Goal: Transaction & Acquisition: Download file/media

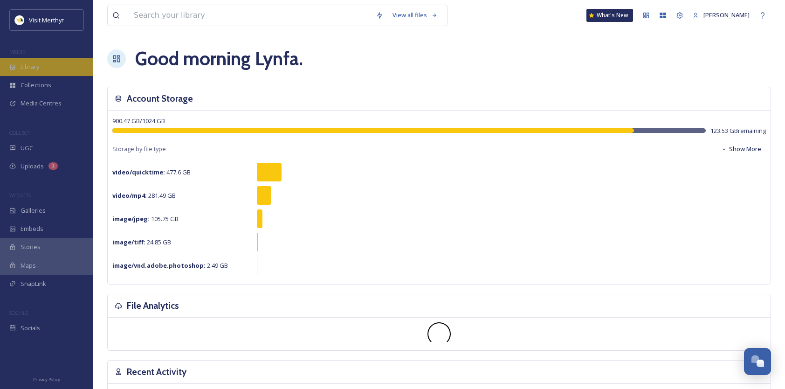
click at [25, 65] on span "Library" at bounding box center [29, 66] width 19 height 9
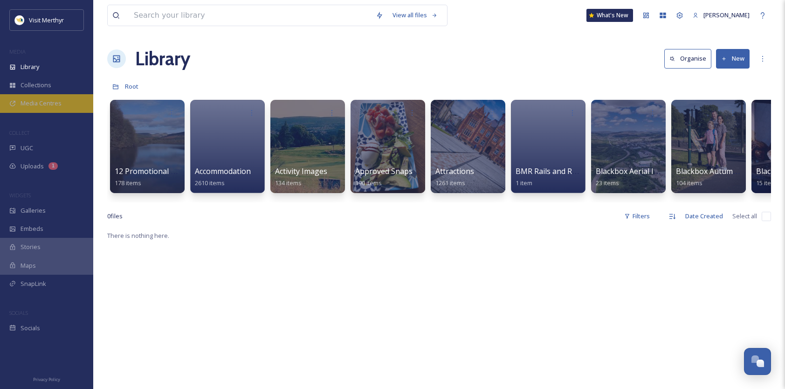
click at [35, 103] on span "Media Centres" at bounding box center [40, 103] width 41 height 9
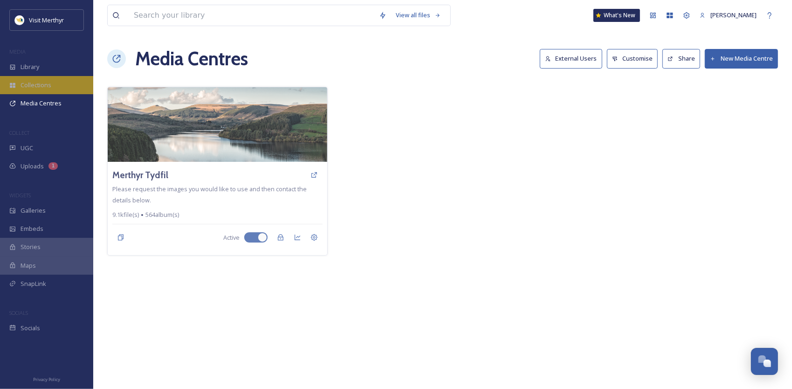
click at [35, 82] on span "Collections" at bounding box center [35, 85] width 31 height 9
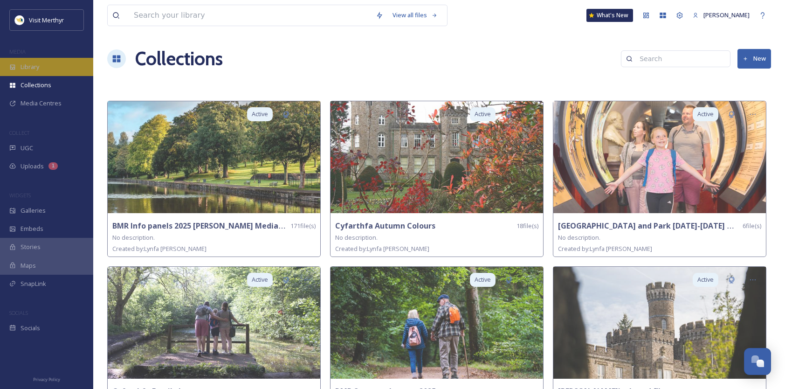
click at [40, 66] on div "Library" at bounding box center [46, 67] width 93 height 18
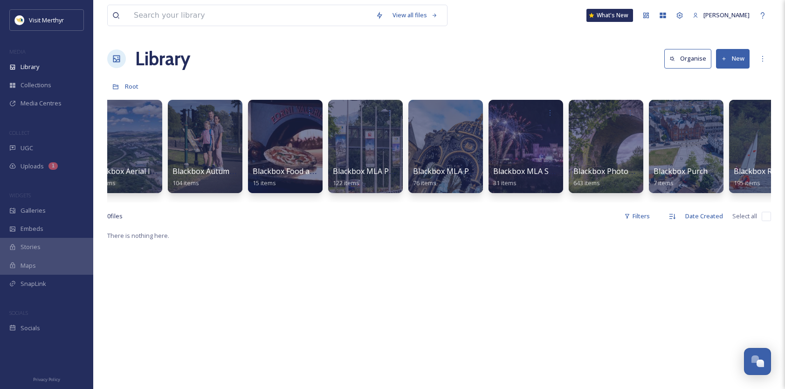
scroll to position [0, 365]
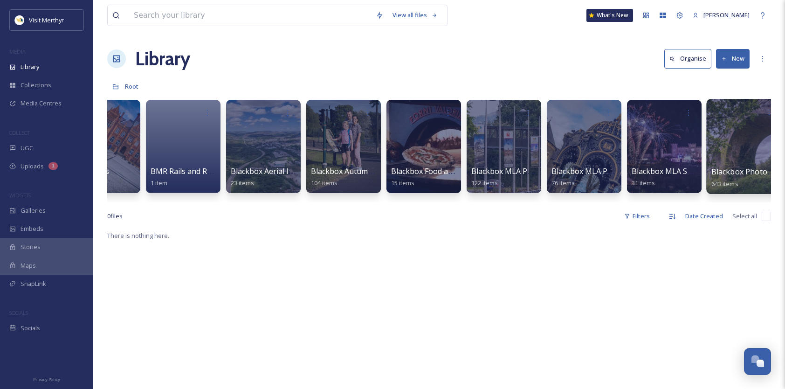
click at [729, 144] on div at bounding box center [744, 146] width 76 height 95
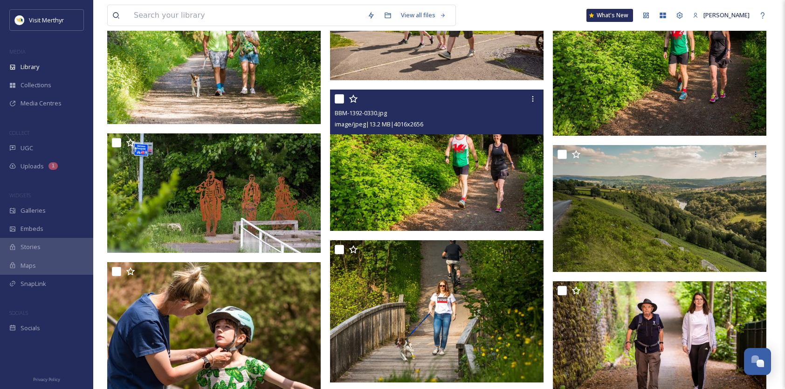
scroll to position [8945, 0]
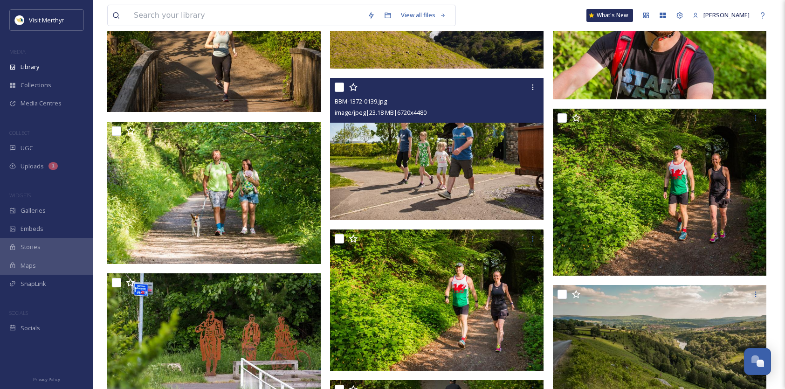
click at [340, 88] on input "checkbox" at bounding box center [339, 86] width 9 height 9
checkbox input "true"
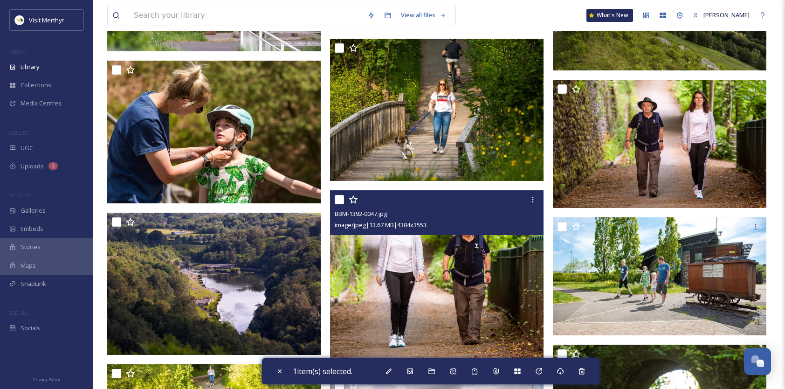
scroll to position [9271, 0]
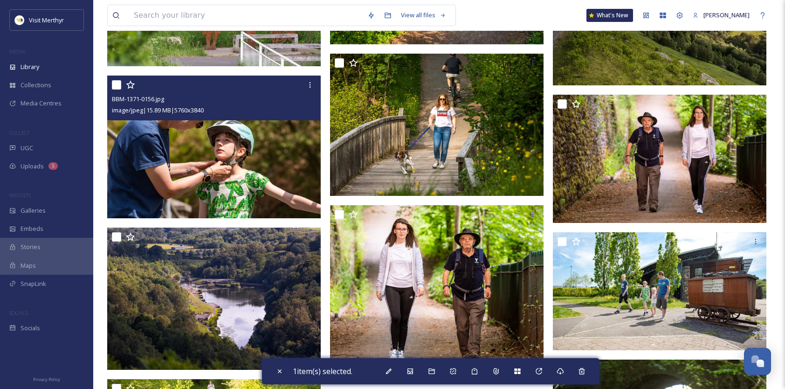
click at [115, 85] on input "checkbox" at bounding box center [116, 84] width 9 height 9
checkbox input "true"
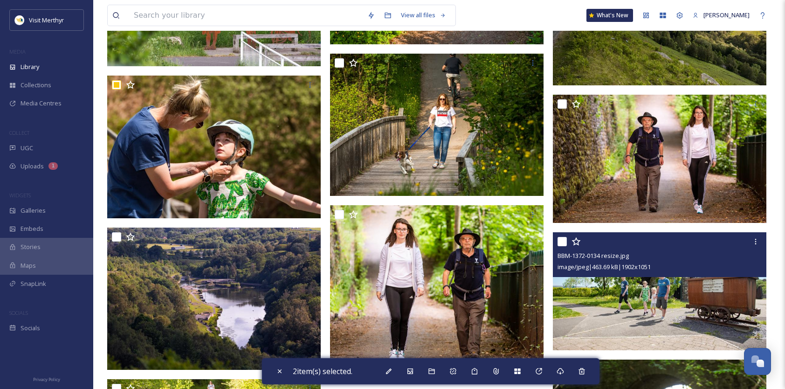
click at [561, 240] on input "checkbox" at bounding box center [561, 241] width 9 height 9
checkbox input "true"
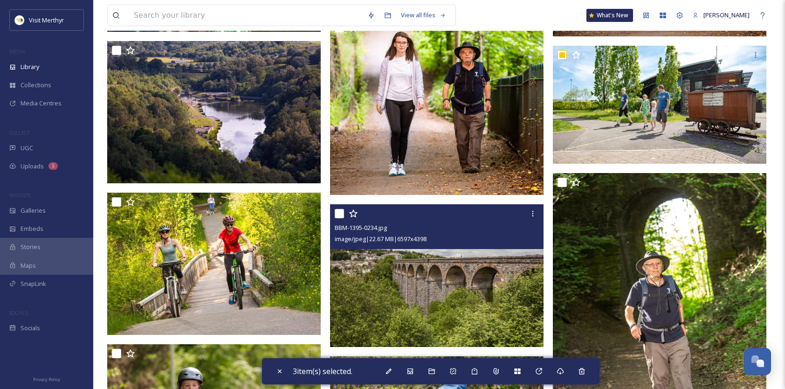
scroll to position [9644, 0]
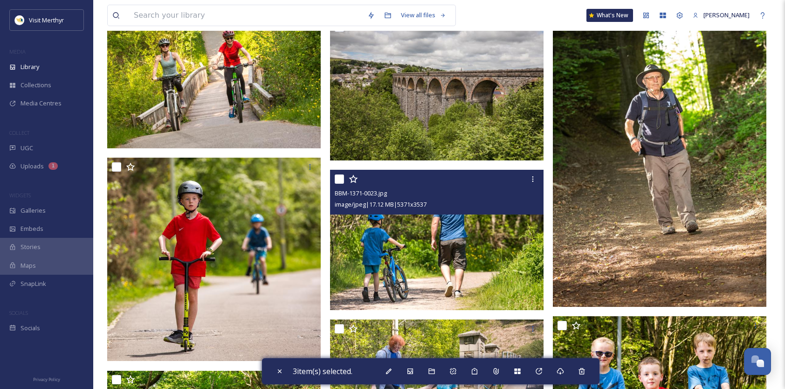
click at [338, 179] on input "checkbox" at bounding box center [339, 178] width 9 height 9
checkbox input "true"
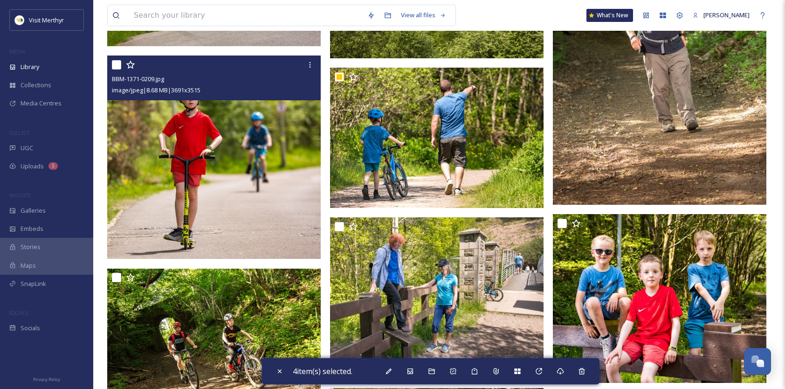
scroll to position [9737, 0]
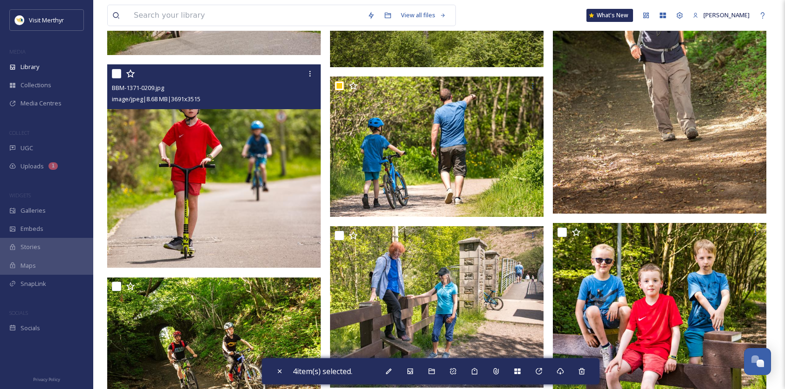
click at [116, 75] on input "checkbox" at bounding box center [116, 73] width 9 height 9
checkbox input "true"
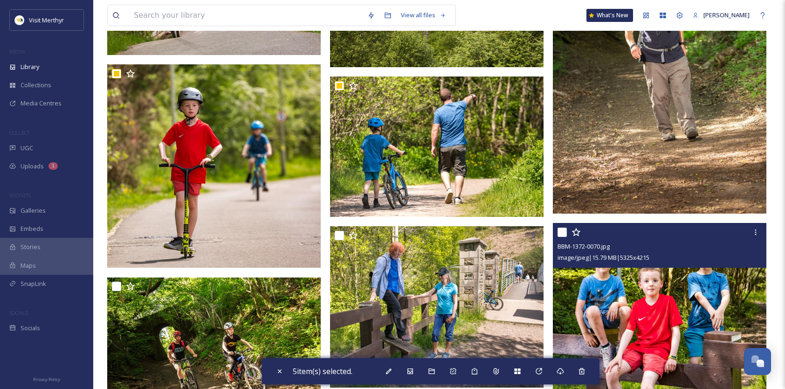
click at [561, 233] on input "checkbox" at bounding box center [561, 231] width 9 height 9
checkbox input "true"
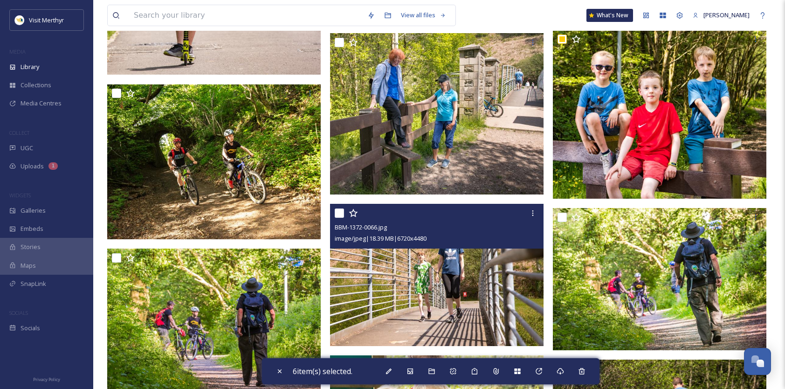
scroll to position [10063, 0]
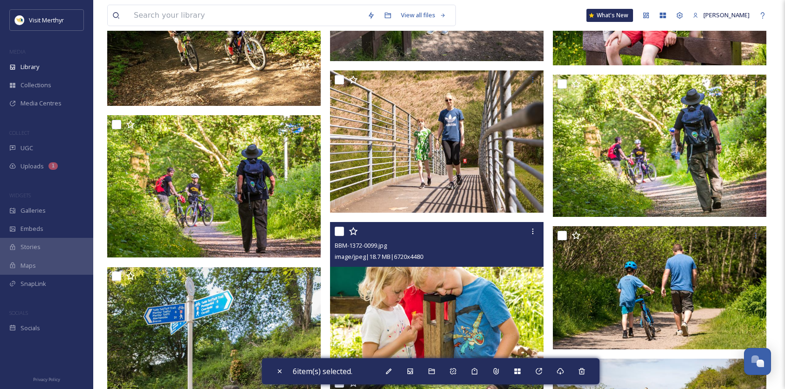
click at [341, 231] on input "checkbox" at bounding box center [339, 230] width 9 height 9
checkbox input "true"
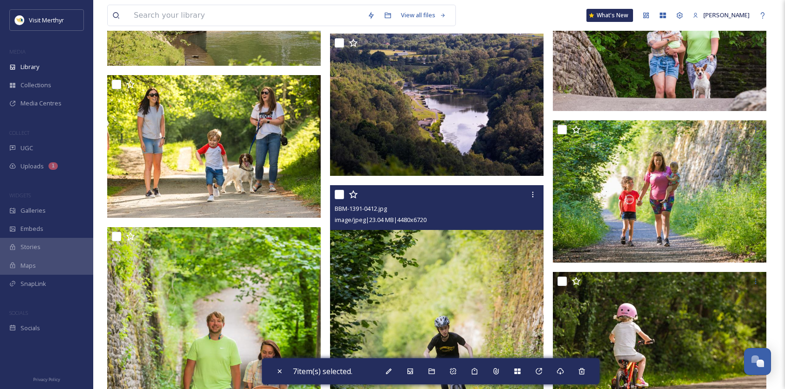
scroll to position [10902, 0]
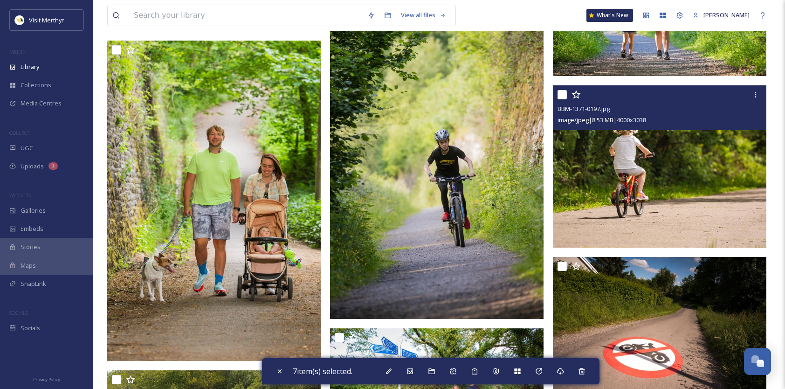
drag, startPoint x: 561, startPoint y: 96, endPoint x: 540, endPoint y: 138, distance: 47.9
click at [561, 95] on input "checkbox" at bounding box center [561, 94] width 9 height 9
checkbox input "true"
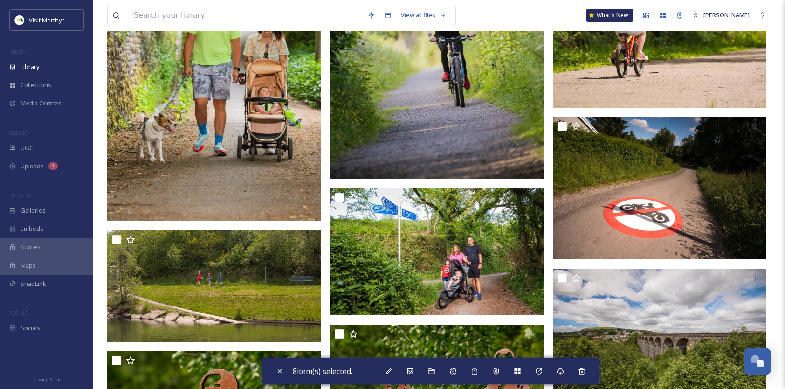
scroll to position [11228, 0]
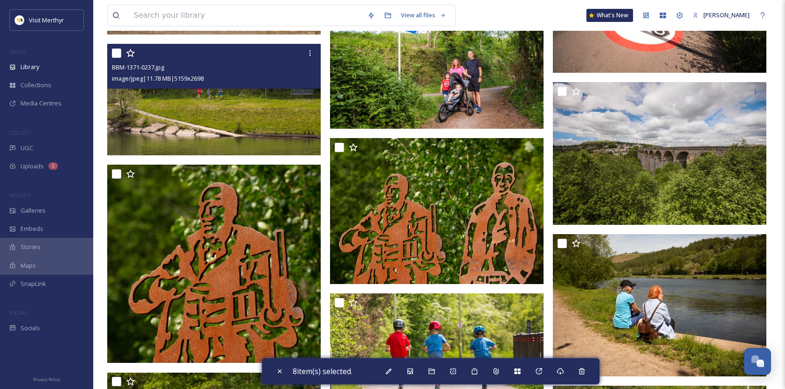
click at [117, 54] on input "checkbox" at bounding box center [116, 52] width 9 height 9
checkbox input "true"
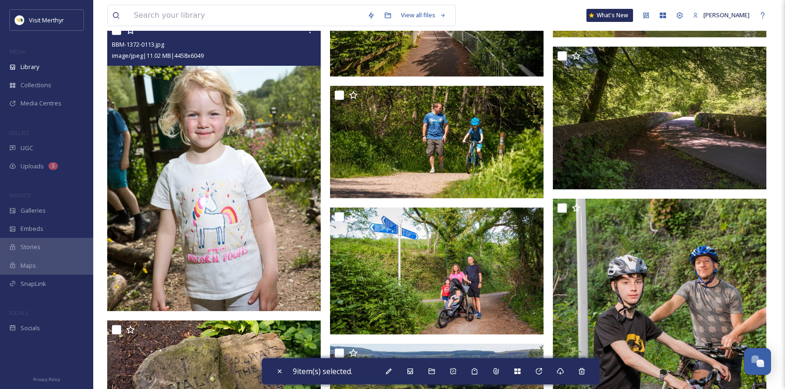
scroll to position [11694, 0]
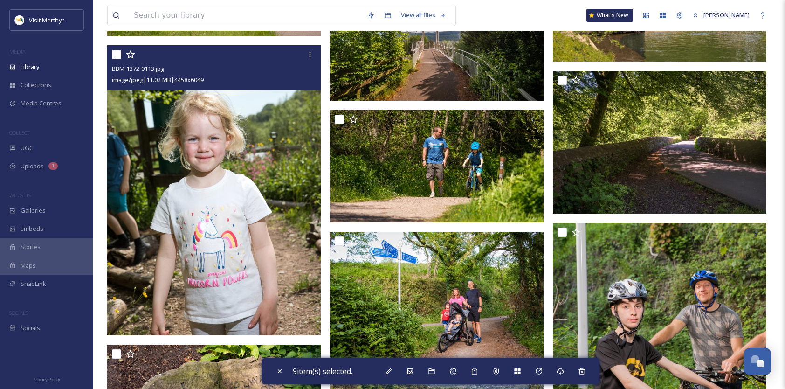
click at [118, 54] on input "checkbox" at bounding box center [116, 54] width 9 height 9
checkbox input "true"
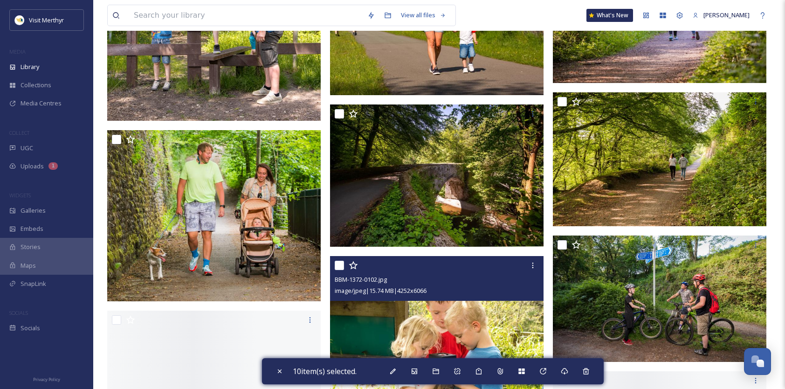
scroll to position [12859, 0]
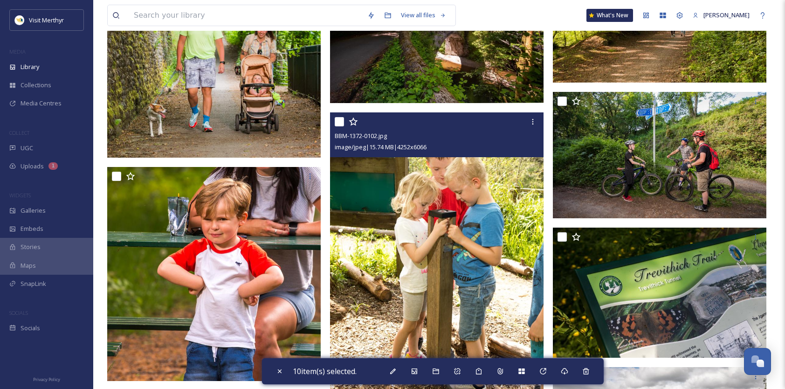
click at [339, 126] on input "checkbox" at bounding box center [339, 121] width 9 height 9
checkbox input "true"
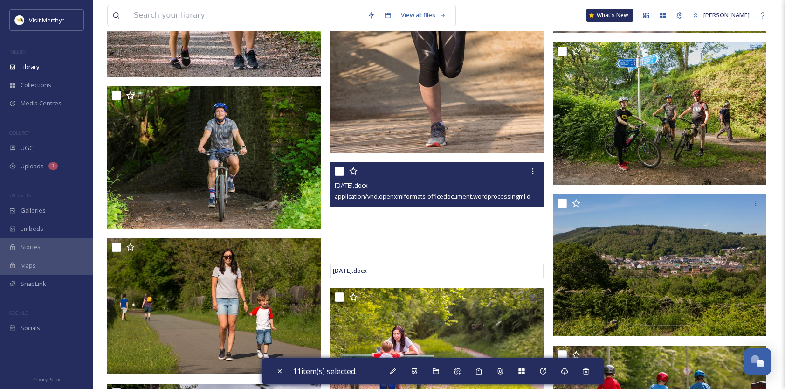
scroll to position [13744, 0]
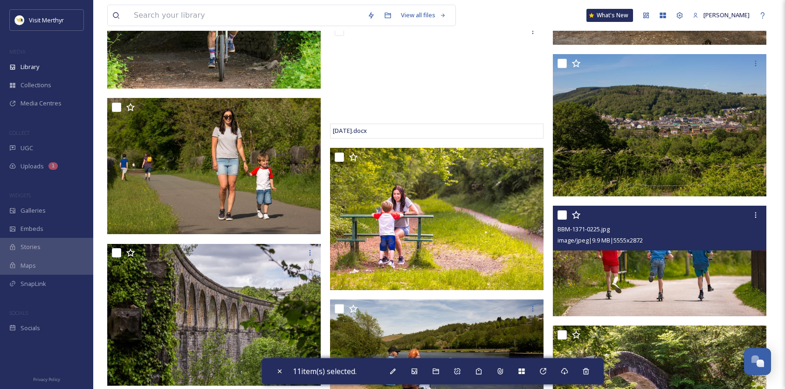
click at [560, 215] on input "checkbox" at bounding box center [561, 214] width 9 height 9
checkbox input "true"
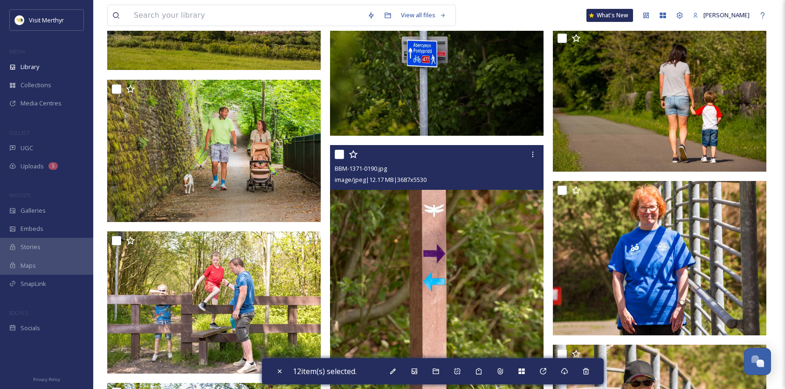
scroll to position [14722, 0]
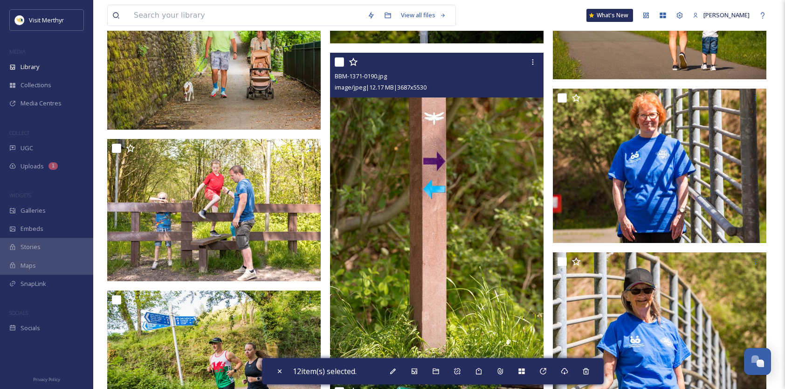
click at [340, 61] on input "checkbox" at bounding box center [339, 61] width 9 height 9
checkbox input "true"
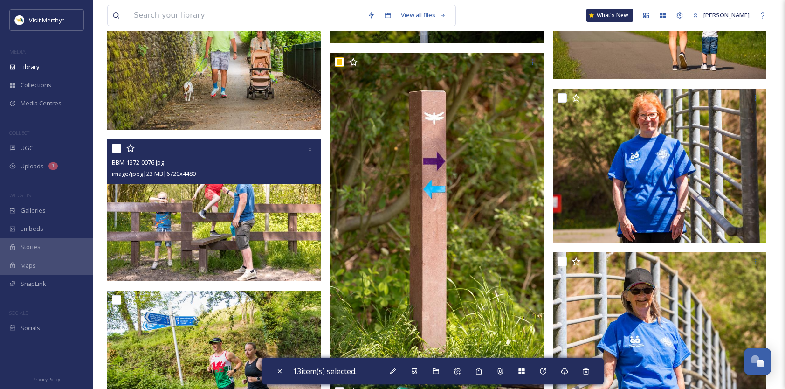
click at [117, 149] on input "checkbox" at bounding box center [116, 147] width 9 height 9
checkbox input "true"
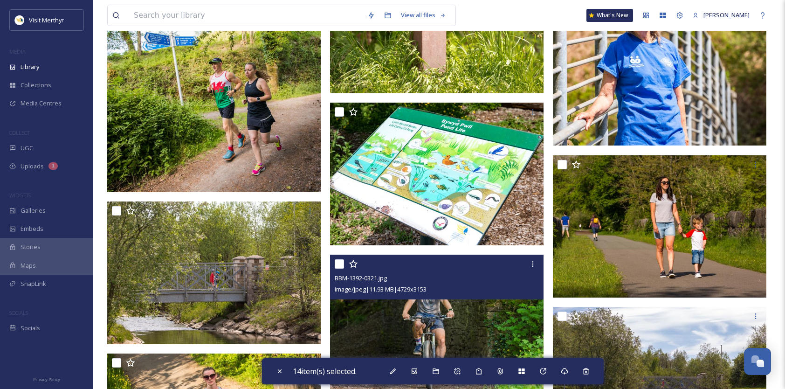
scroll to position [15142, 0]
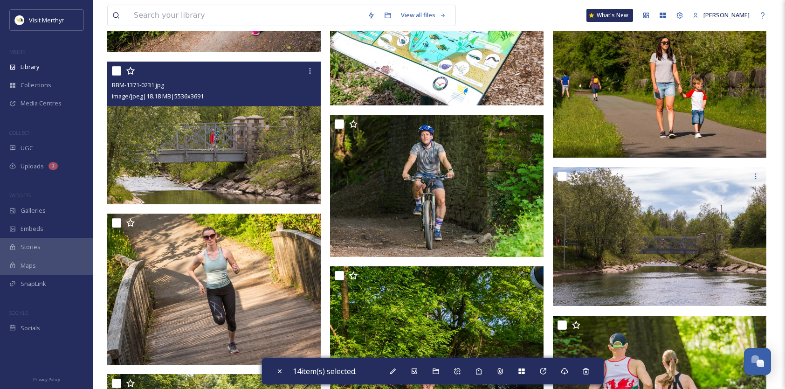
click at [120, 70] on input "checkbox" at bounding box center [116, 70] width 9 height 9
checkbox input "true"
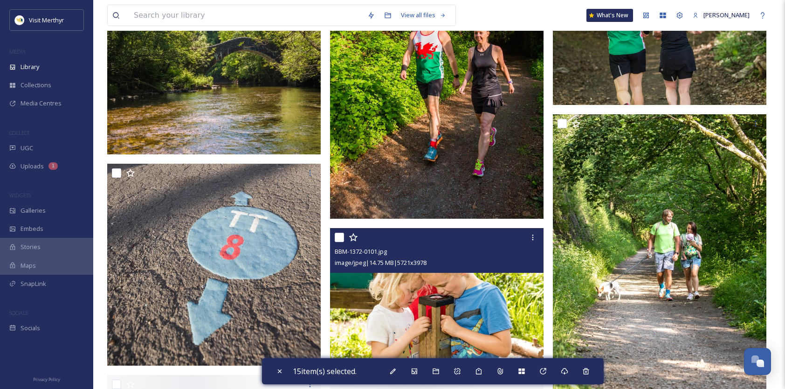
scroll to position [15654, 0]
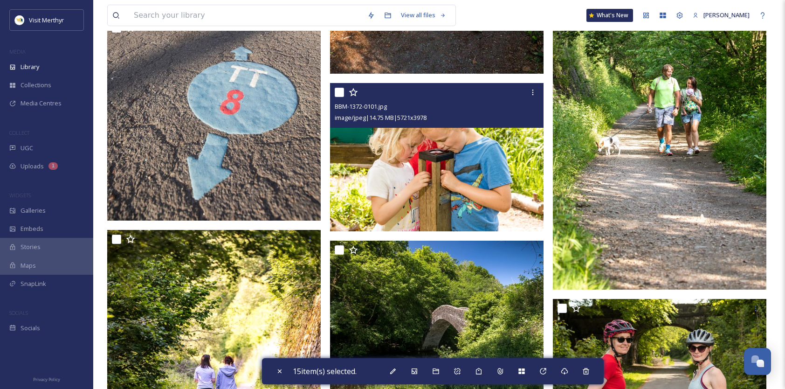
click at [341, 91] on input "checkbox" at bounding box center [339, 92] width 9 height 9
checkbox input "true"
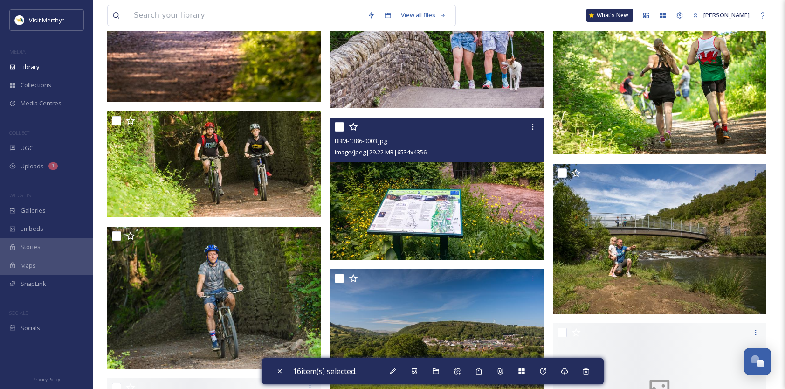
scroll to position [16120, 0]
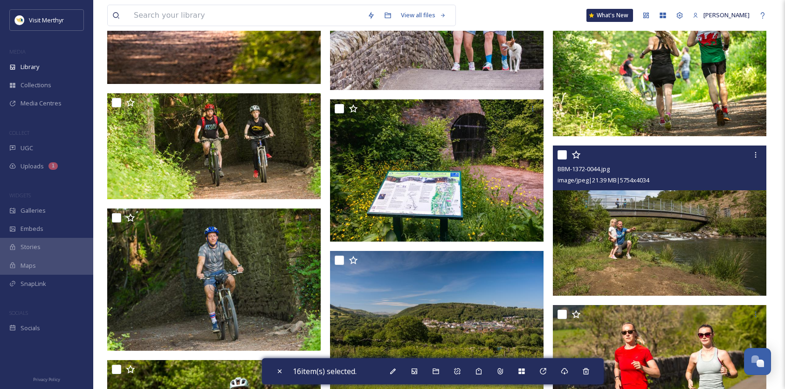
click at [561, 153] on input "checkbox" at bounding box center [561, 154] width 9 height 9
checkbox input "true"
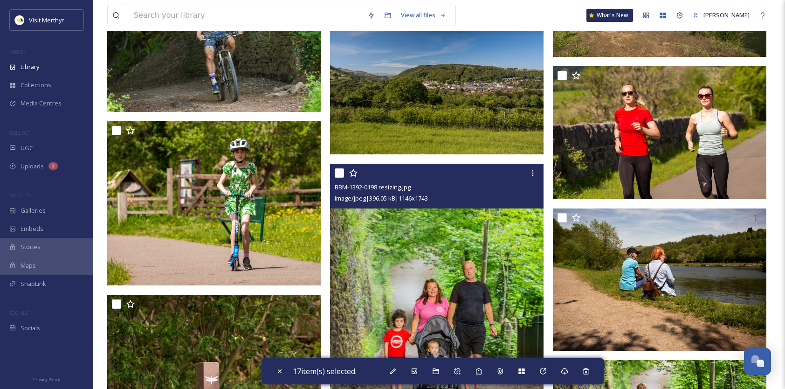
scroll to position [16353, 0]
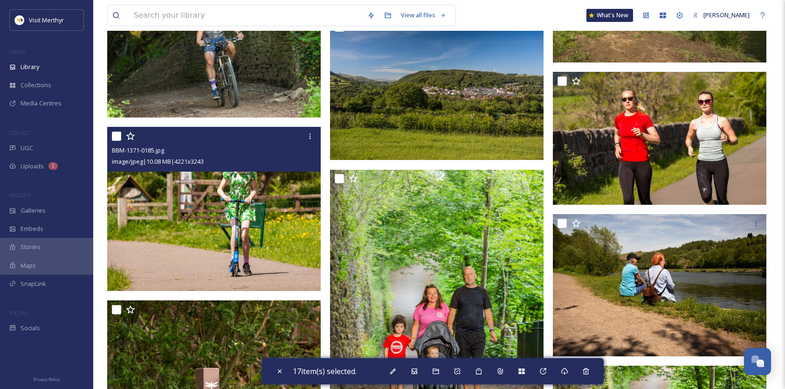
drag, startPoint x: 115, startPoint y: 135, endPoint x: 309, endPoint y: 175, distance: 198.4
click at [115, 135] on input "checkbox" at bounding box center [116, 135] width 9 height 9
checkbox input "true"
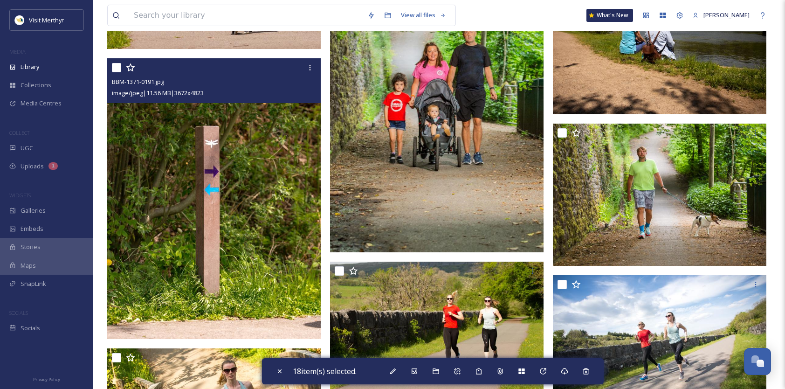
scroll to position [16586, 0]
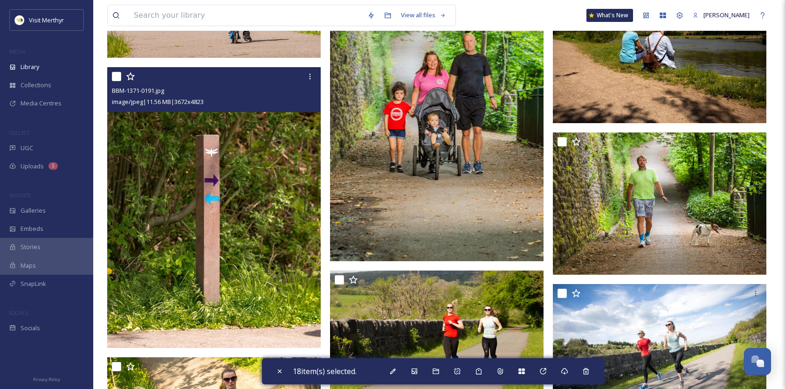
drag, startPoint x: 117, startPoint y: 75, endPoint x: 151, endPoint y: 84, distance: 35.1
click at [118, 75] on input "checkbox" at bounding box center [116, 76] width 9 height 9
checkbox input "true"
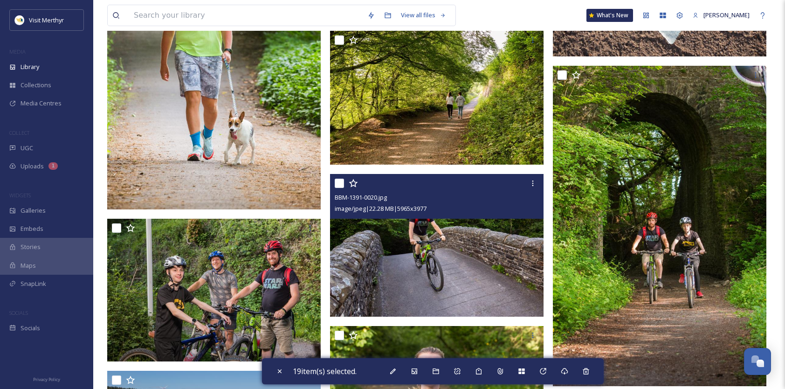
scroll to position [17471, 0]
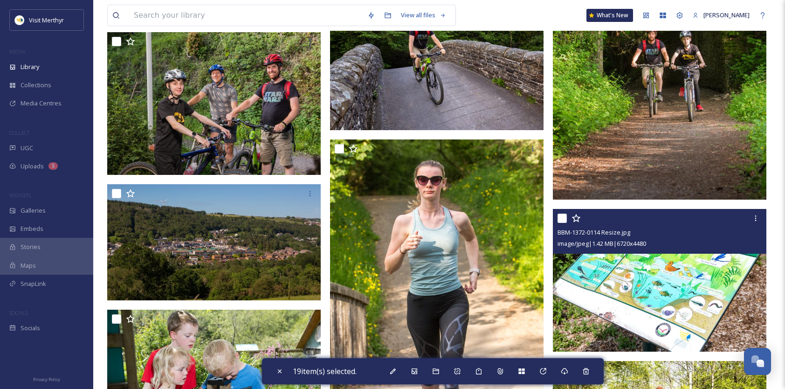
drag, startPoint x: 562, startPoint y: 227, endPoint x: 556, endPoint y: 227, distance: 6.1
click at [562, 226] on div "BBM-1372-0114 Resize.jpg" at bounding box center [660, 231] width 206 height 11
click at [563, 216] on input "checkbox" at bounding box center [561, 217] width 9 height 9
checkbox input "true"
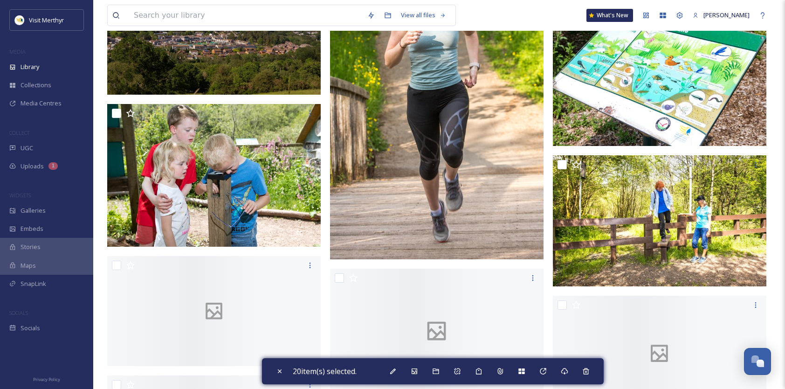
scroll to position [17704, 0]
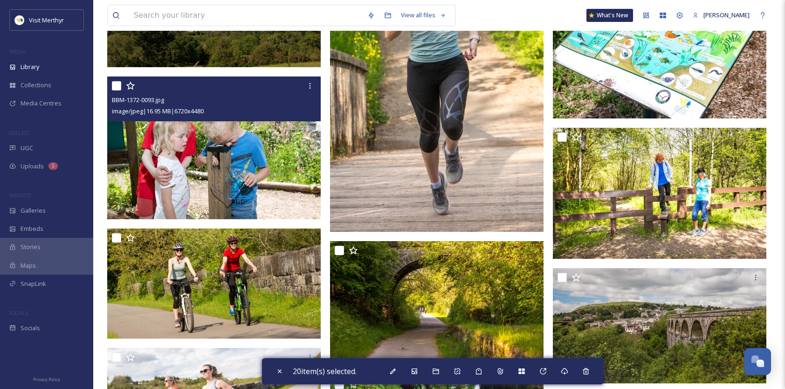
click at [117, 86] on input "checkbox" at bounding box center [116, 85] width 9 height 9
checkbox input "true"
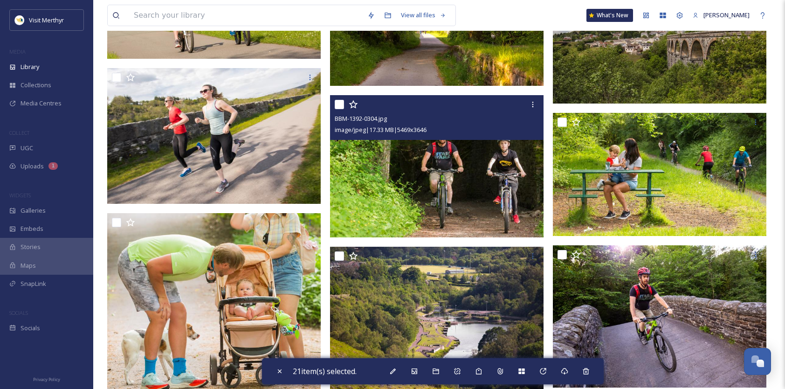
scroll to position [18217, 0]
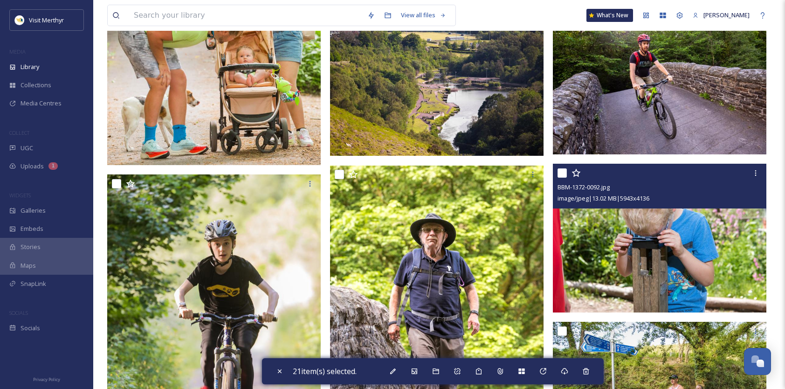
click at [560, 172] on input "checkbox" at bounding box center [561, 172] width 9 height 9
checkbox input "true"
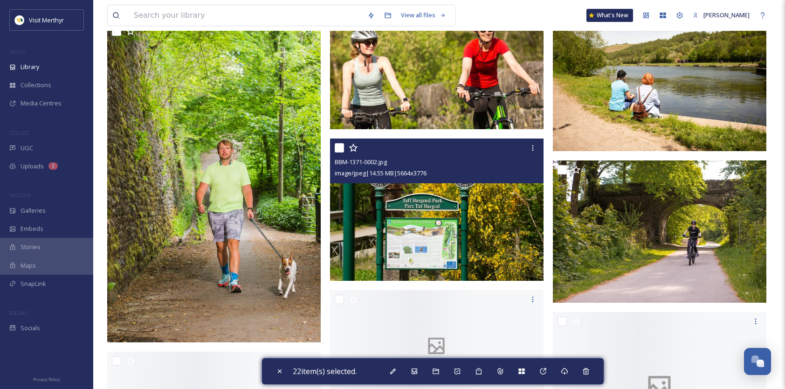
scroll to position [18869, 0]
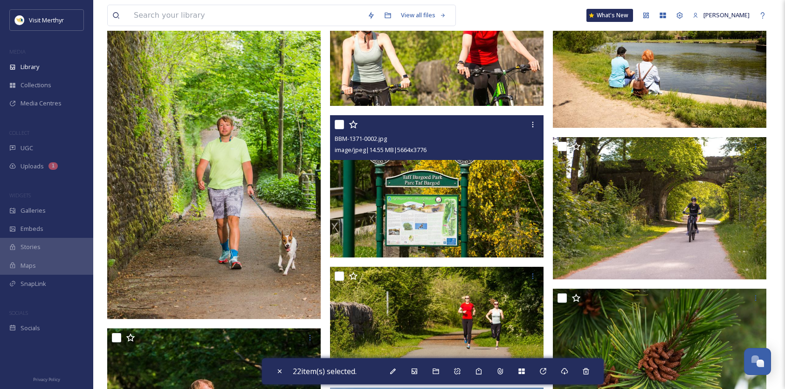
click at [338, 125] on input "checkbox" at bounding box center [339, 124] width 9 height 9
checkbox input "true"
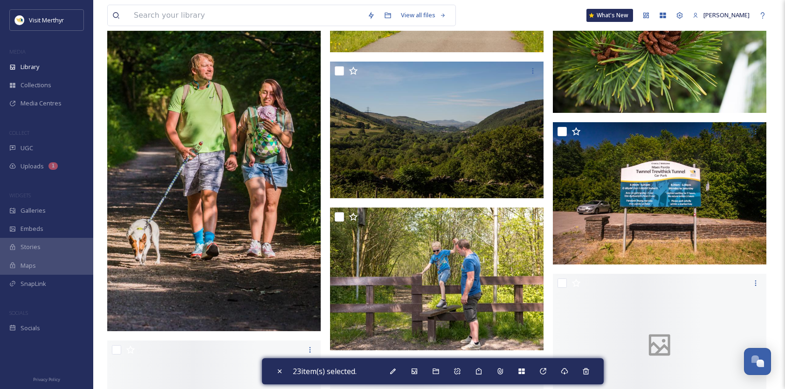
scroll to position [19195, 0]
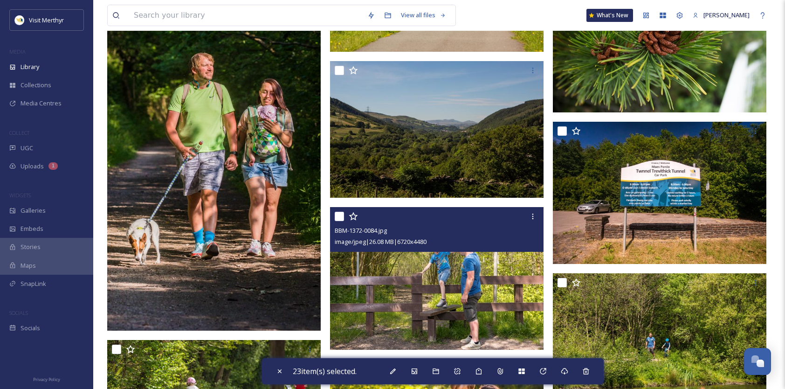
click at [341, 218] on input "checkbox" at bounding box center [339, 216] width 9 height 9
checkbox input "true"
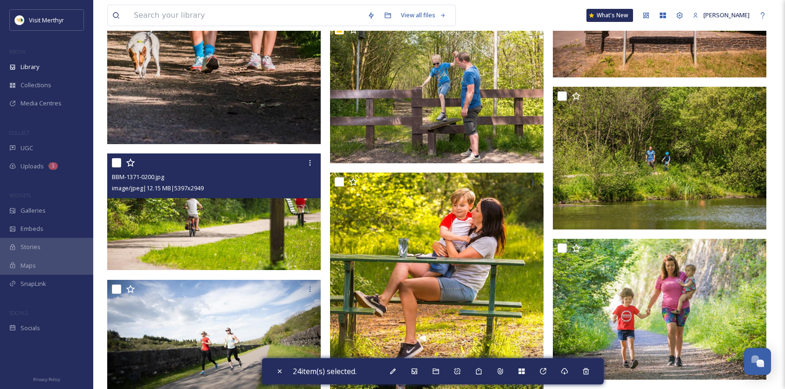
click at [117, 161] on input "checkbox" at bounding box center [116, 162] width 9 height 9
checkbox input "true"
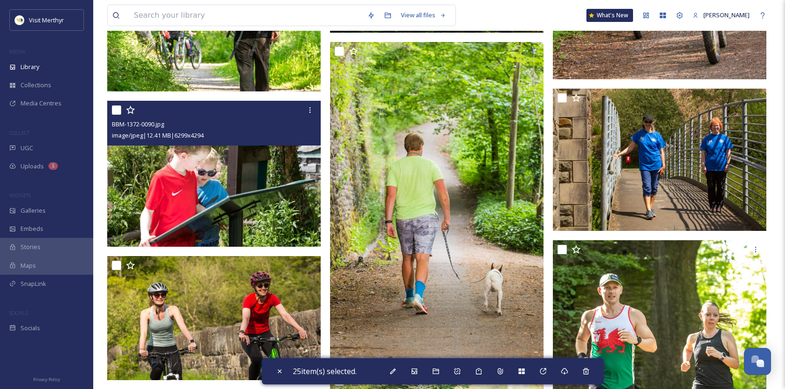
scroll to position [20174, 0]
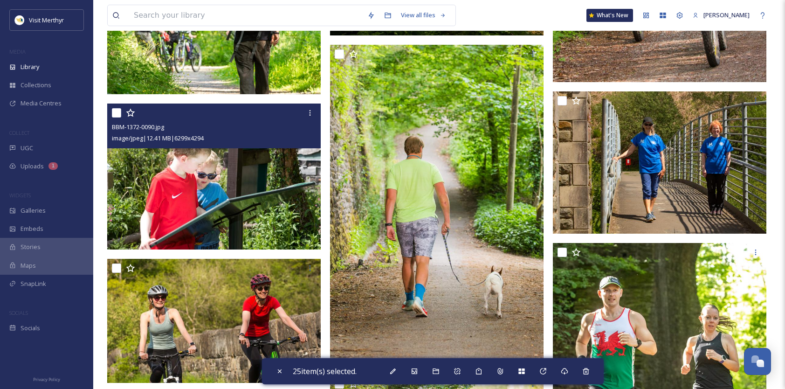
click at [115, 111] on input "checkbox" at bounding box center [116, 112] width 9 height 9
checkbox input "true"
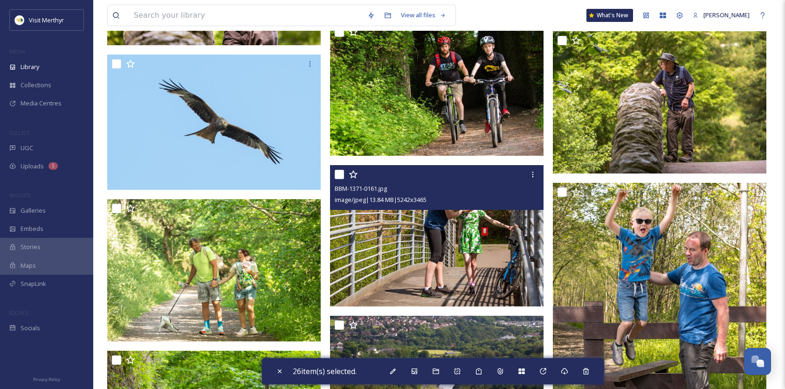
scroll to position [20686, 0]
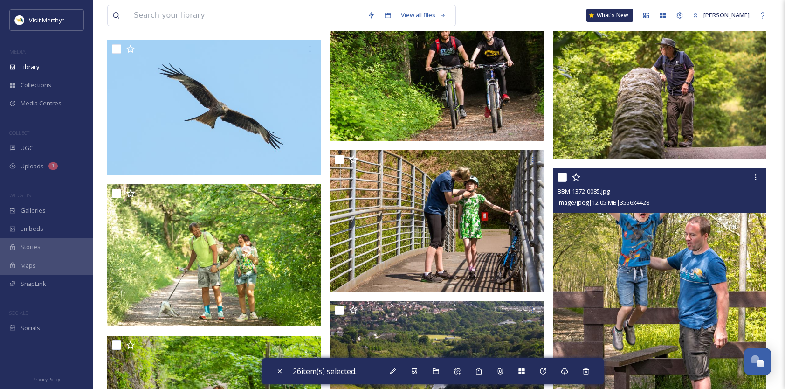
click at [563, 175] on input "checkbox" at bounding box center [561, 176] width 9 height 9
checkbox input "true"
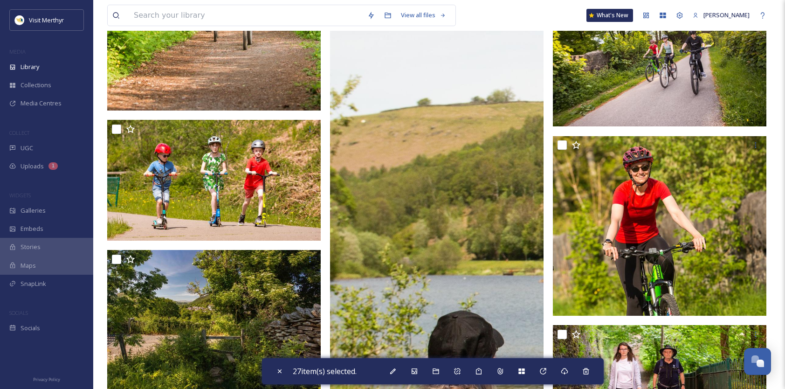
scroll to position [21618, 0]
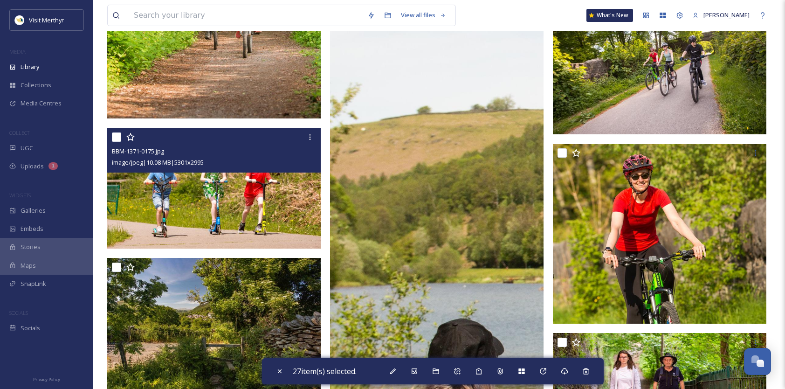
click at [116, 137] on input "checkbox" at bounding box center [116, 136] width 9 height 9
checkbox input "true"
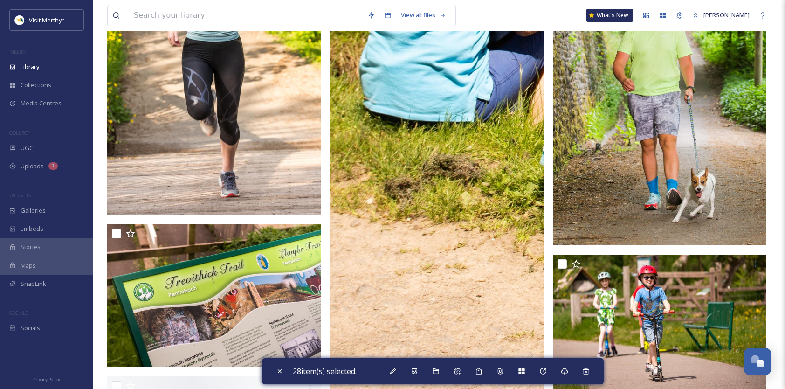
scroll to position [22270, 0]
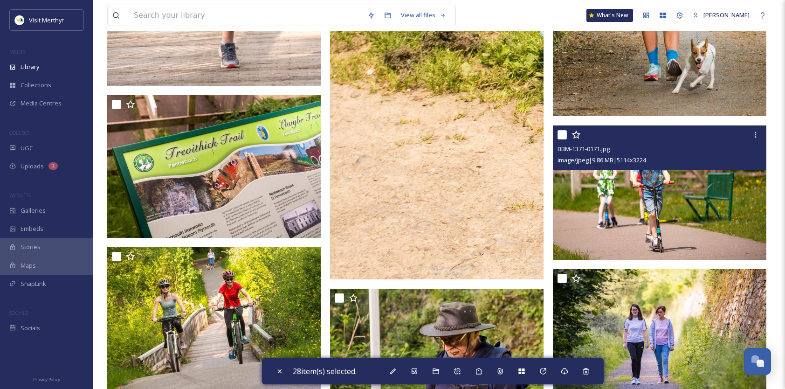
click at [562, 136] on input "checkbox" at bounding box center [561, 134] width 9 height 9
checkbox input "true"
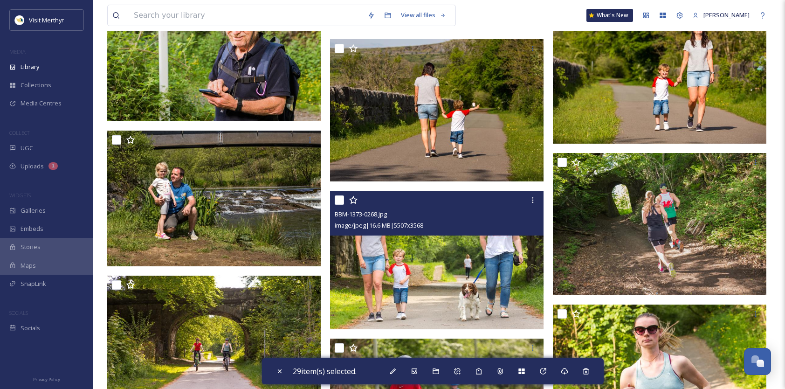
scroll to position [22922, 0]
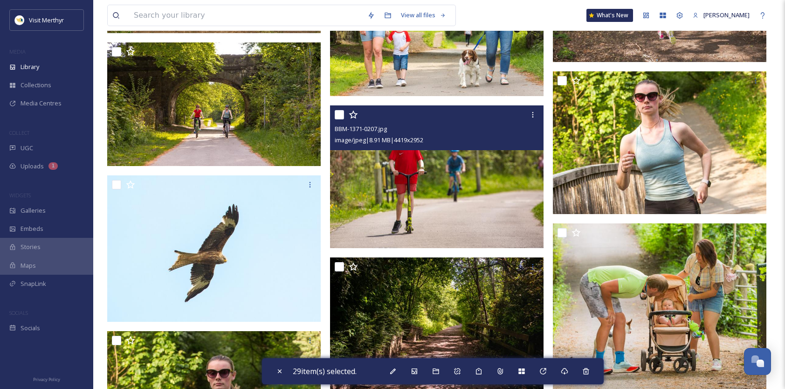
click at [338, 116] on input "checkbox" at bounding box center [339, 114] width 9 height 9
checkbox input "true"
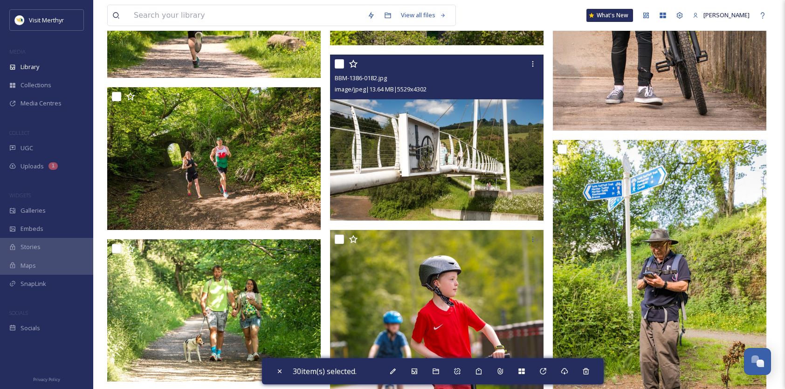
scroll to position [24227, 0]
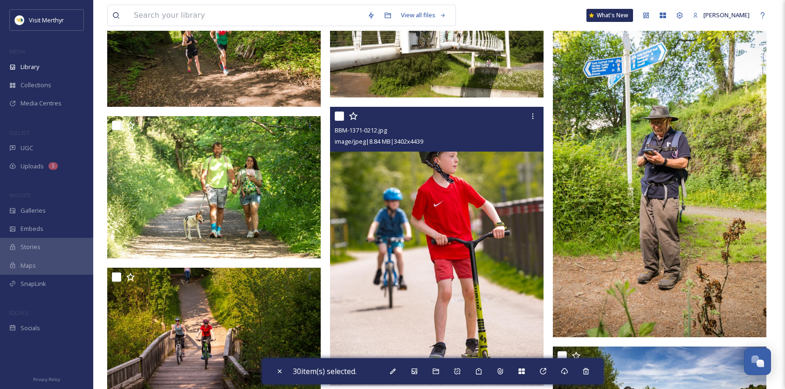
click at [337, 115] on input "checkbox" at bounding box center [339, 115] width 9 height 9
checkbox input "true"
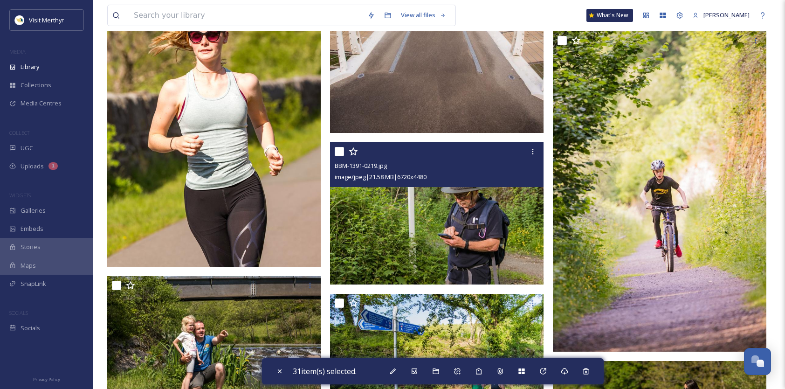
scroll to position [25392, 0]
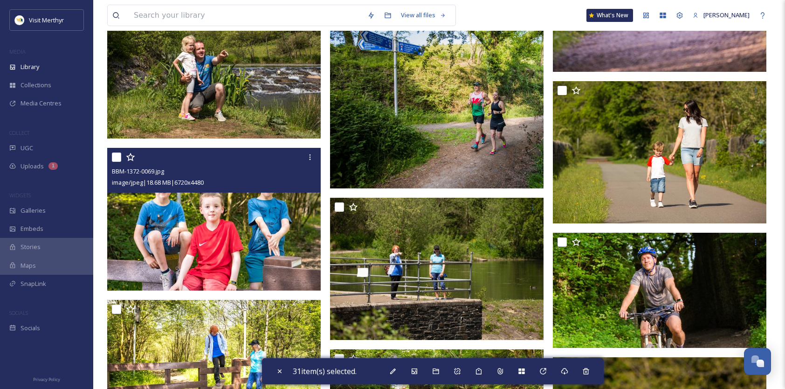
click at [117, 159] on input "checkbox" at bounding box center [116, 156] width 9 height 9
checkbox input "true"
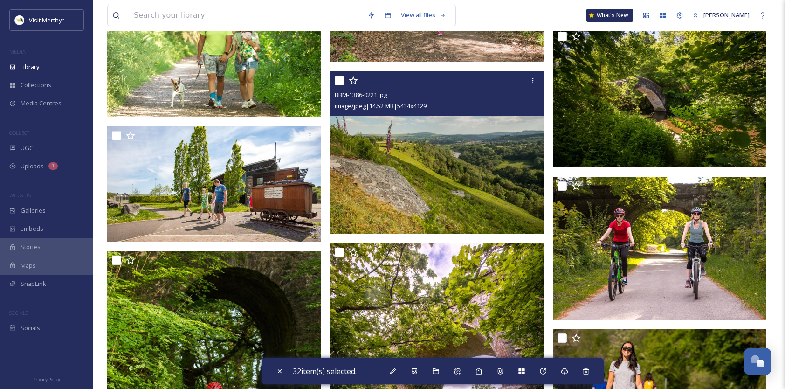
scroll to position [26370, 0]
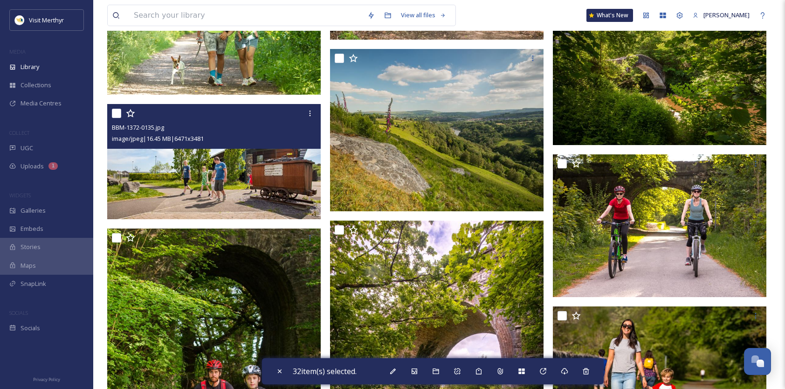
drag, startPoint x: 116, startPoint y: 112, endPoint x: 363, endPoint y: 174, distance: 254.6
click at [116, 112] on input "checkbox" at bounding box center [116, 113] width 9 height 9
checkbox input "true"
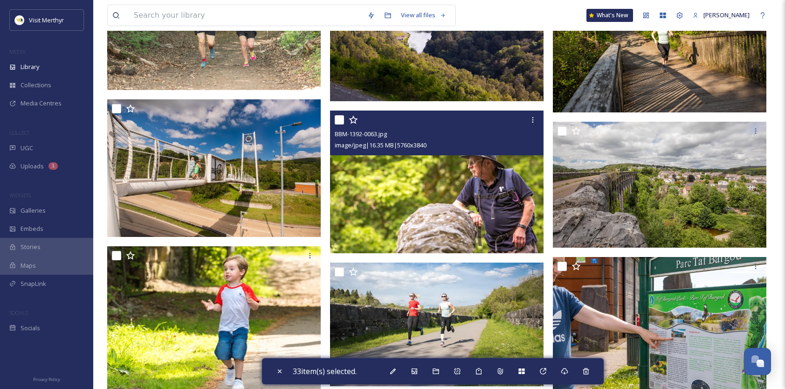
scroll to position [27535, 0]
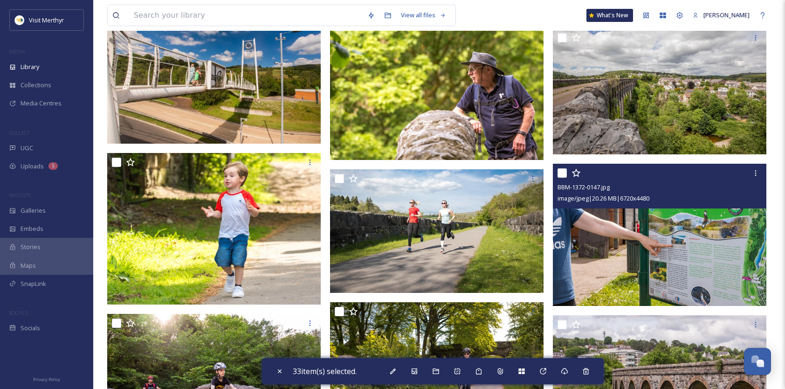
click at [561, 172] on input "checkbox" at bounding box center [561, 172] width 9 height 9
checkbox input "true"
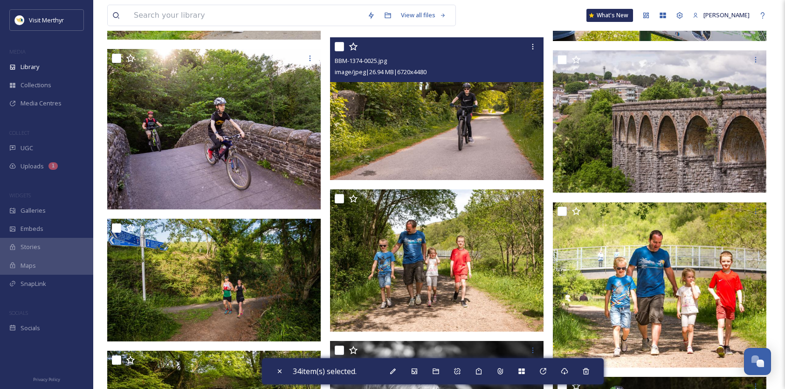
scroll to position [27814, 0]
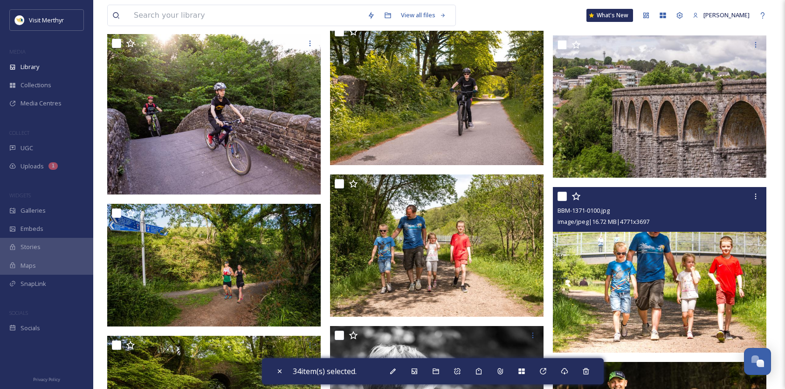
click at [558, 193] on input "checkbox" at bounding box center [561, 195] width 9 height 9
checkbox input "true"
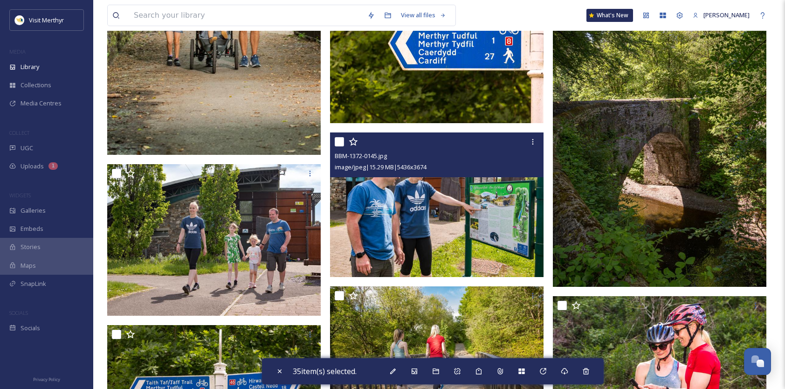
scroll to position [32380, 0]
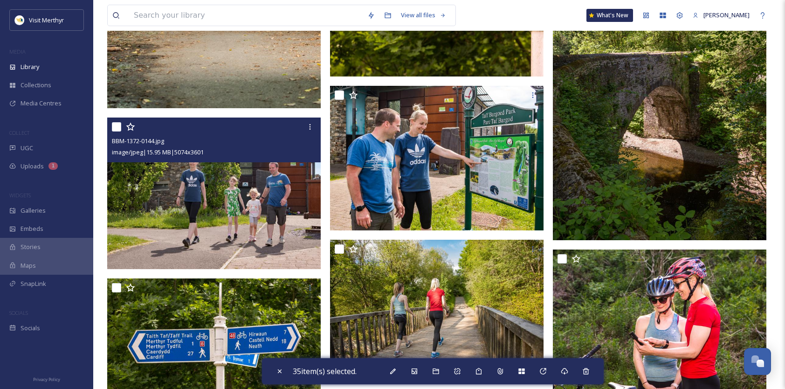
drag, startPoint x: 117, startPoint y: 124, endPoint x: 186, endPoint y: 119, distance: 68.7
click at [117, 124] on input "checkbox" at bounding box center [116, 126] width 9 height 9
checkbox input "true"
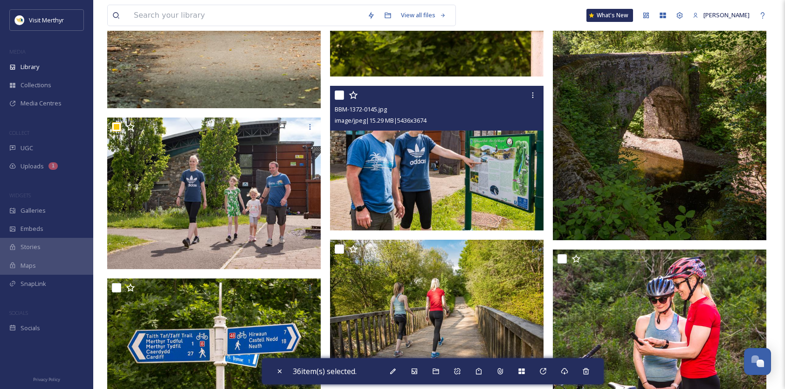
click at [338, 93] on input "checkbox" at bounding box center [339, 94] width 9 height 9
checkbox input "true"
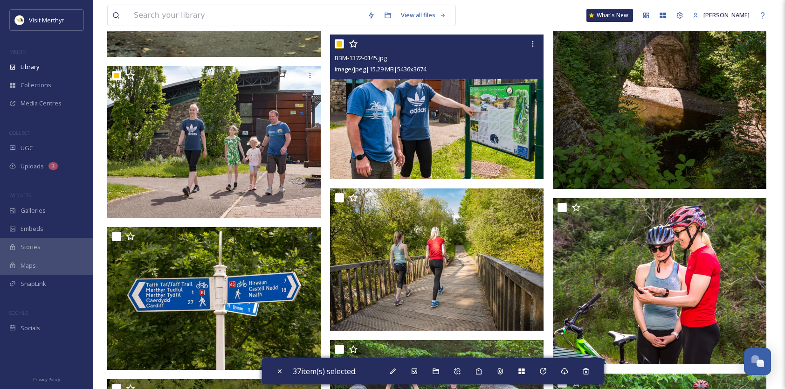
scroll to position [32706, 0]
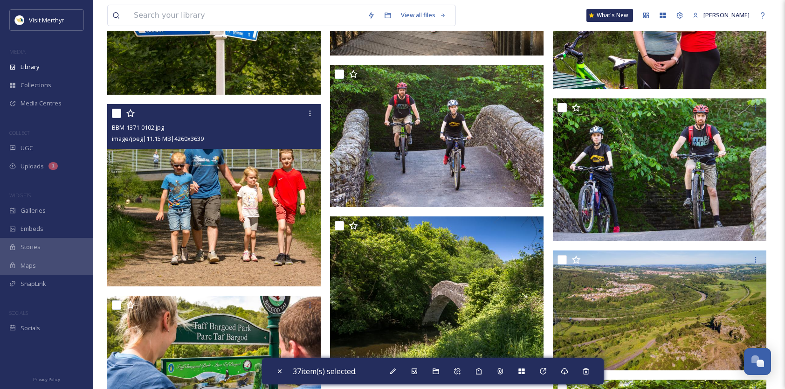
click at [117, 115] on input "checkbox" at bounding box center [116, 113] width 9 height 9
checkbox input "true"
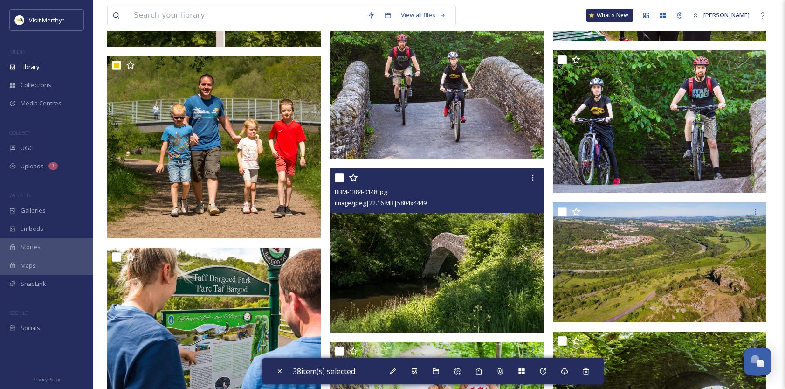
scroll to position [32799, 0]
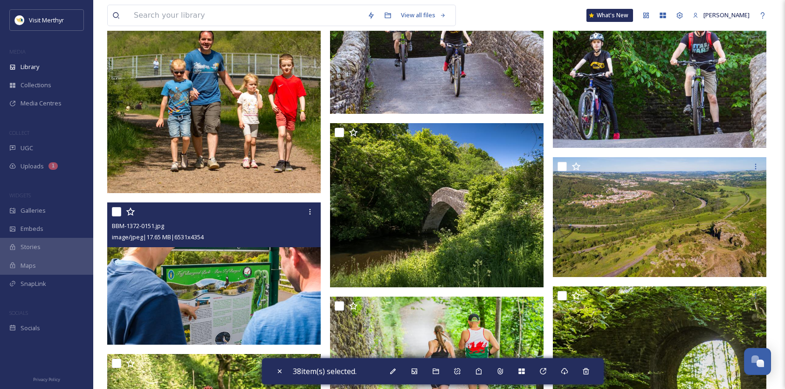
click at [118, 210] on input "checkbox" at bounding box center [116, 211] width 9 height 9
checkbox input "true"
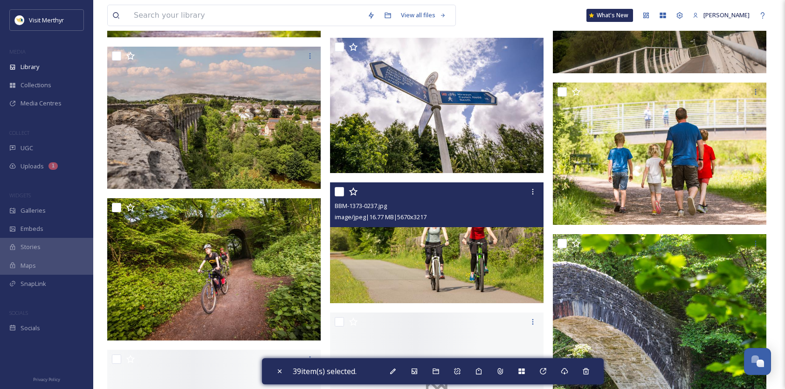
scroll to position [33964, 0]
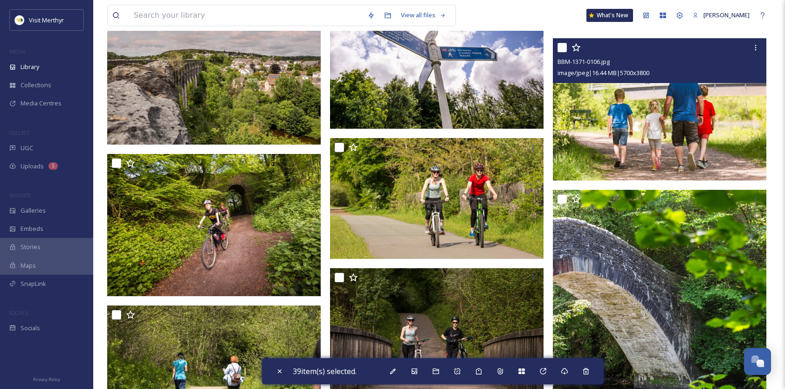
drag, startPoint x: 562, startPoint y: 48, endPoint x: 499, endPoint y: 88, distance: 73.7
click at [562, 48] on input "checkbox" at bounding box center [561, 47] width 9 height 9
checkbox input "true"
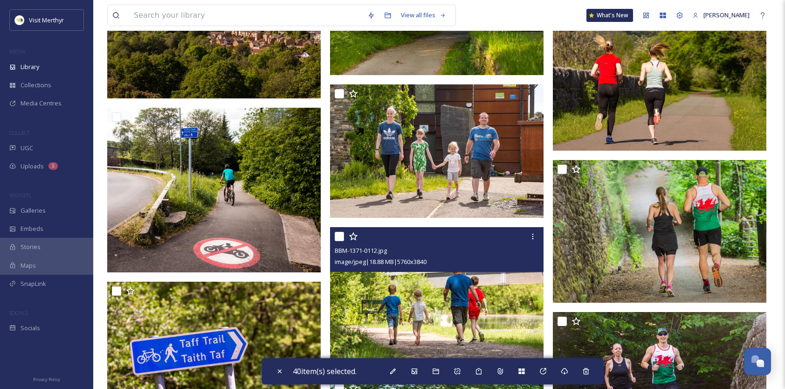
scroll to position [35036, 0]
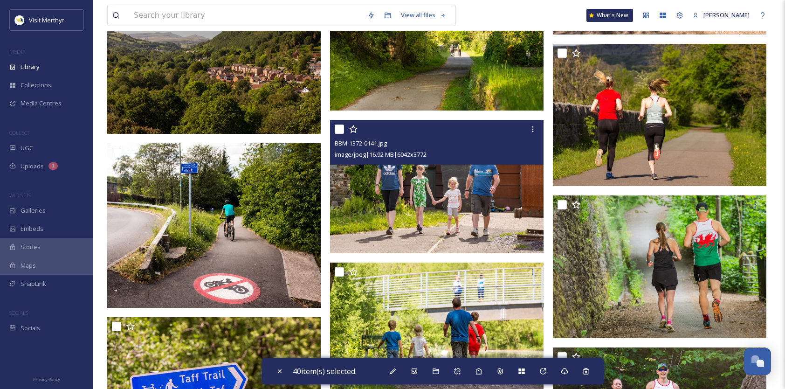
click at [337, 130] on input "checkbox" at bounding box center [339, 128] width 9 height 9
checkbox input "true"
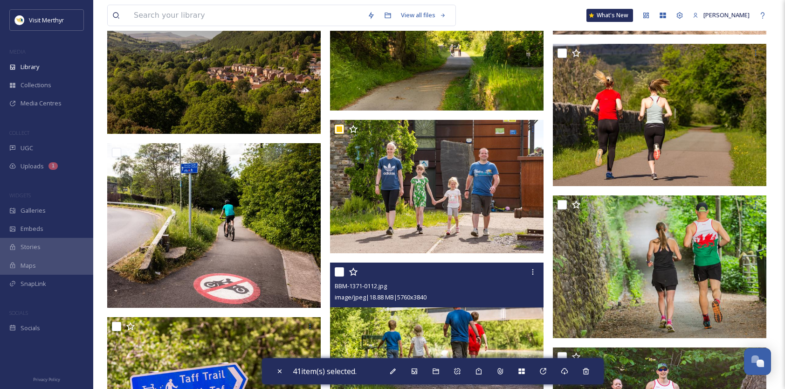
click at [337, 274] on input "checkbox" at bounding box center [339, 271] width 9 height 9
checkbox input "true"
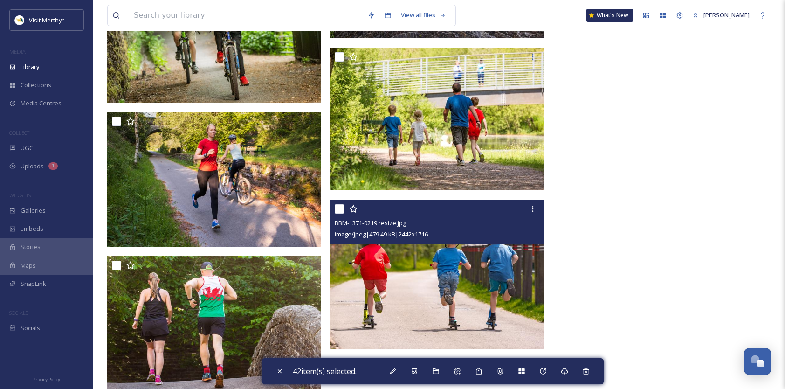
scroll to position [37831, 0]
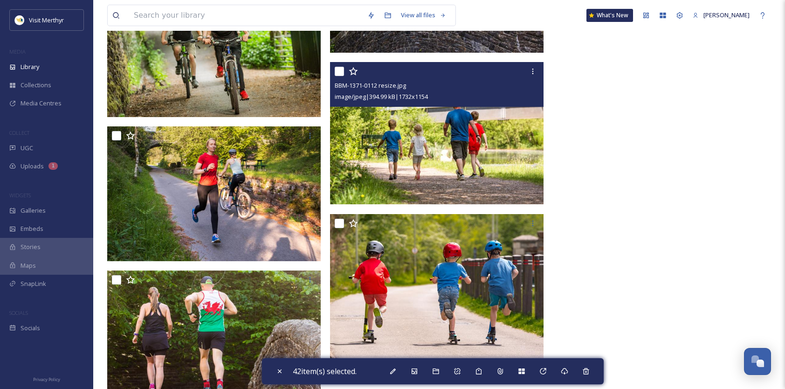
click at [340, 73] on input "checkbox" at bounding box center [339, 71] width 9 height 9
checkbox input "true"
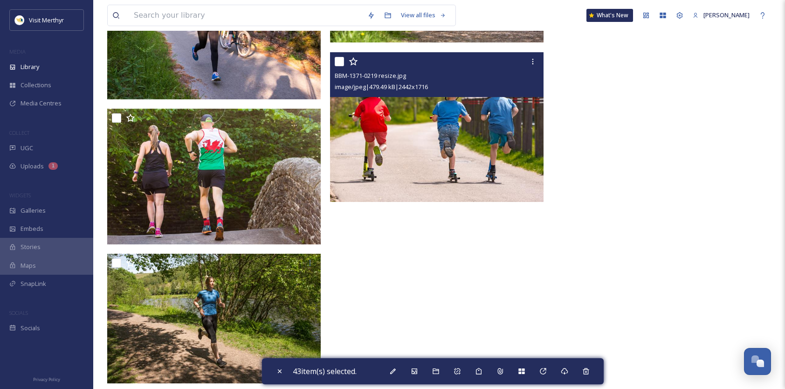
scroll to position [38003, 0]
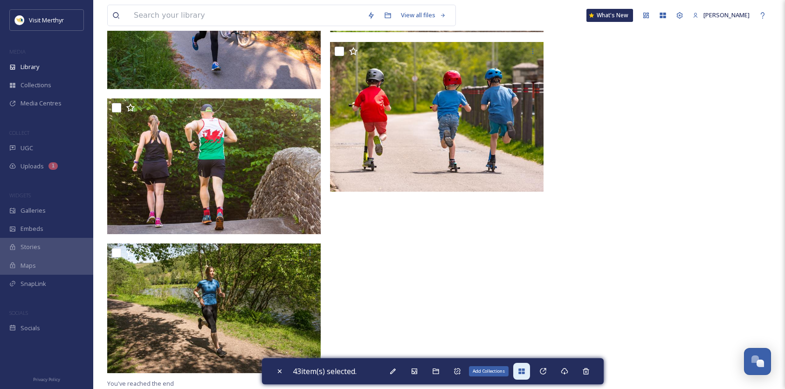
click at [520, 372] on icon at bounding box center [521, 370] width 7 height 7
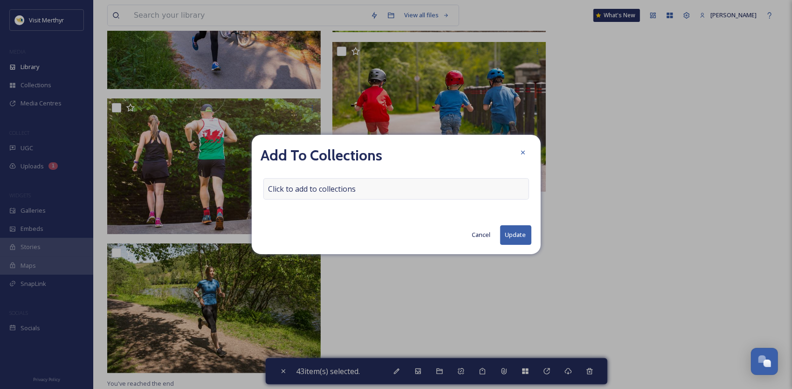
click at [331, 187] on span "Click to add to collections" at bounding box center [312, 188] width 88 height 11
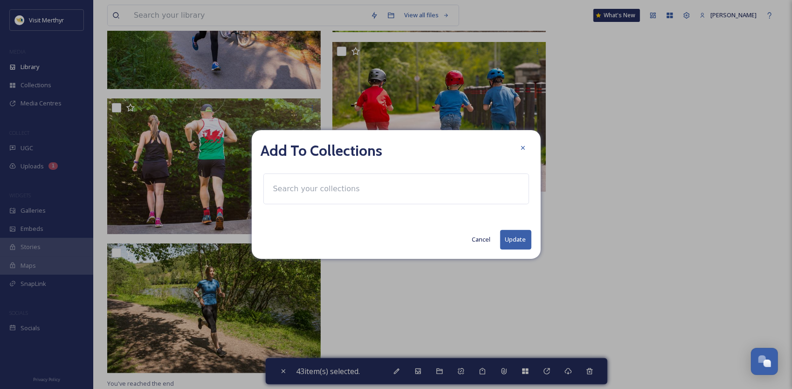
click at [327, 188] on input at bounding box center [319, 188] width 102 height 20
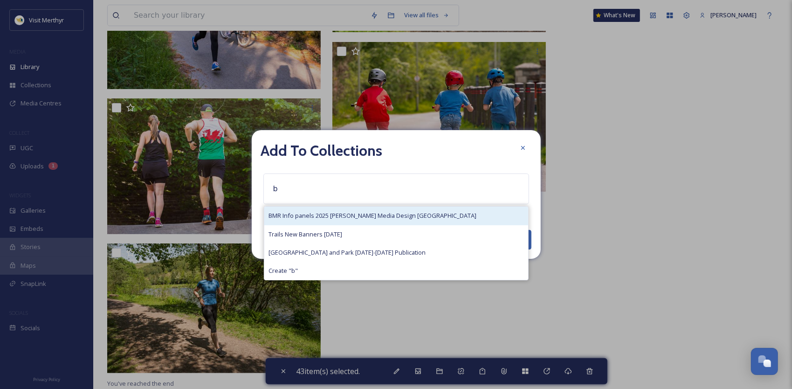
type input "b"
click at [312, 214] on span "BMR Info panels 2025 [PERSON_NAME] Media Design [GEOGRAPHIC_DATA]" at bounding box center [373, 215] width 208 height 9
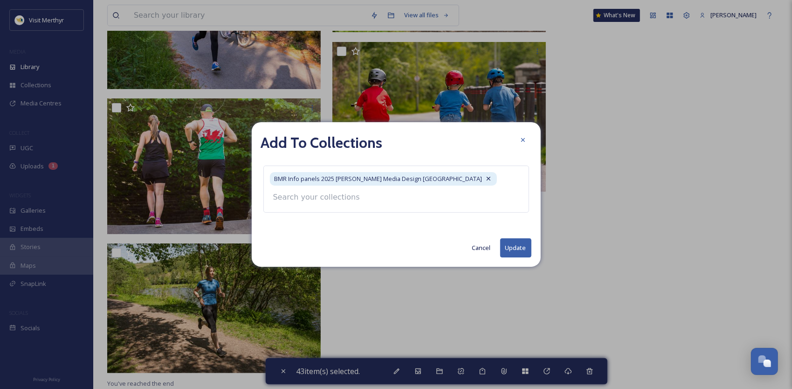
click at [513, 246] on button "Update" at bounding box center [515, 247] width 31 height 19
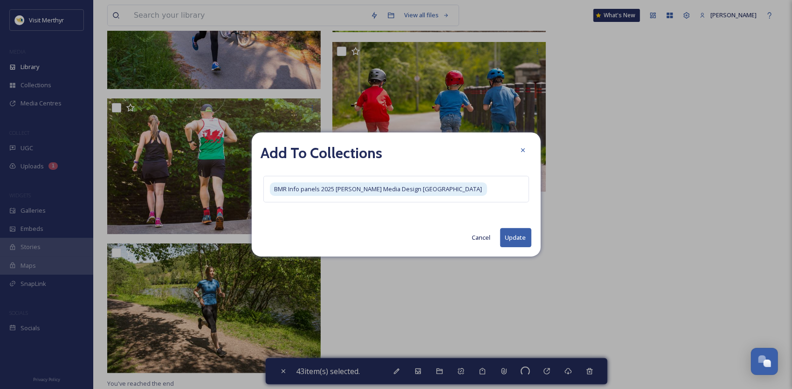
checkbox input "false"
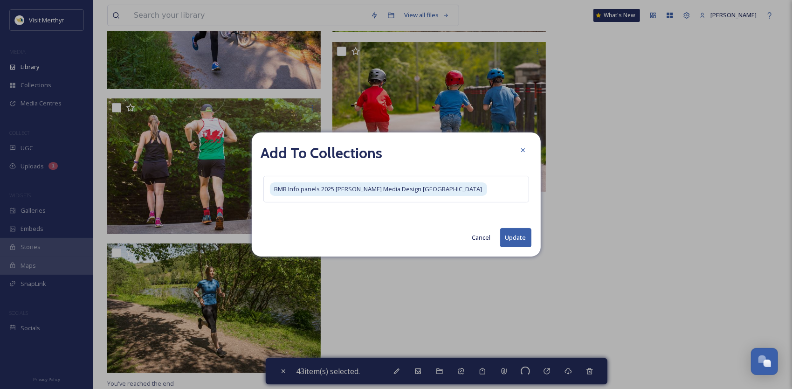
checkbox input "false"
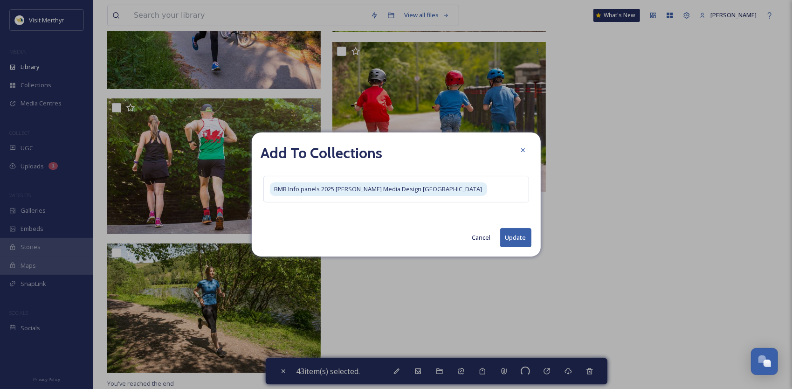
checkbox input "false"
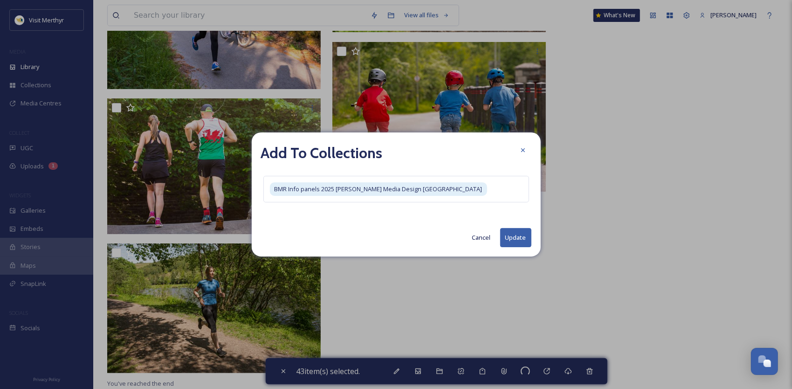
checkbox input "false"
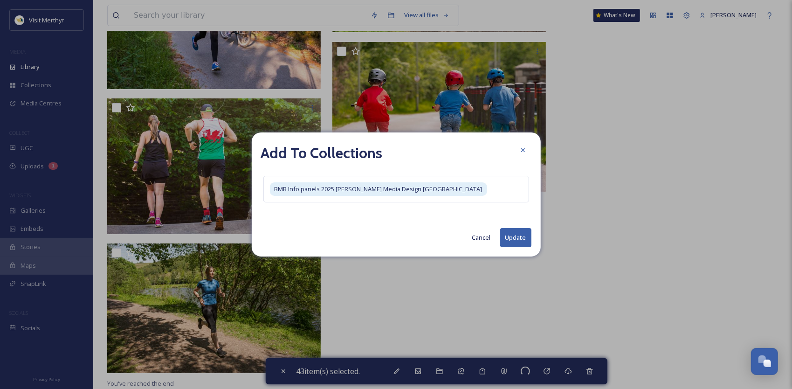
checkbox input "false"
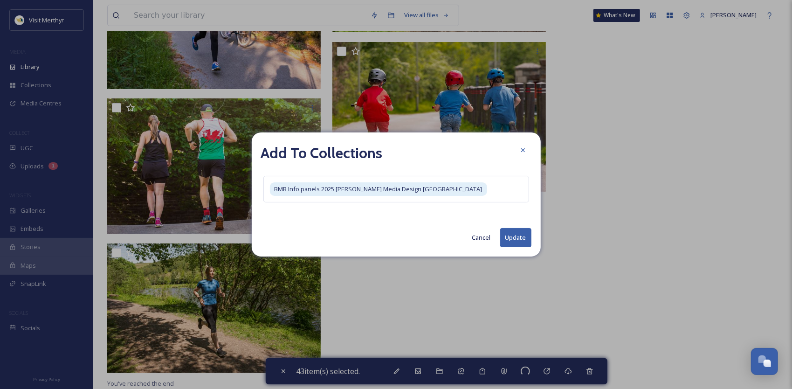
checkbox input "false"
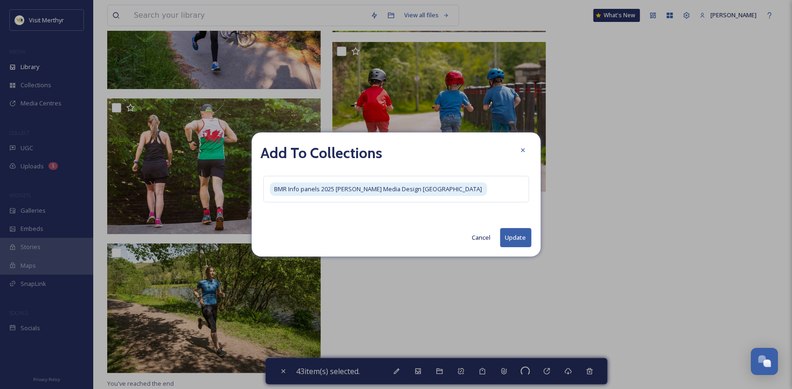
checkbox input "false"
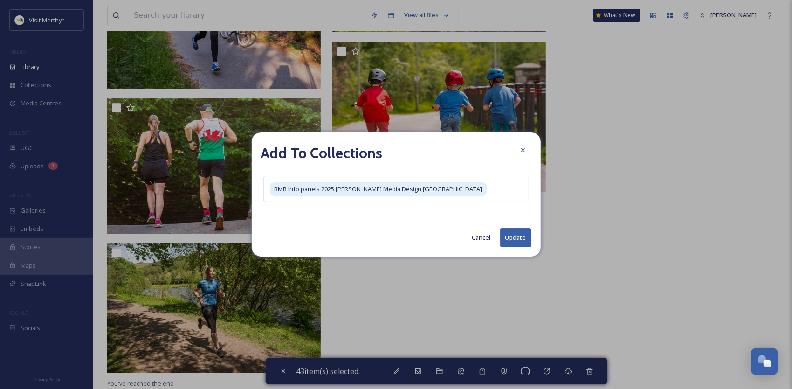
checkbox input "false"
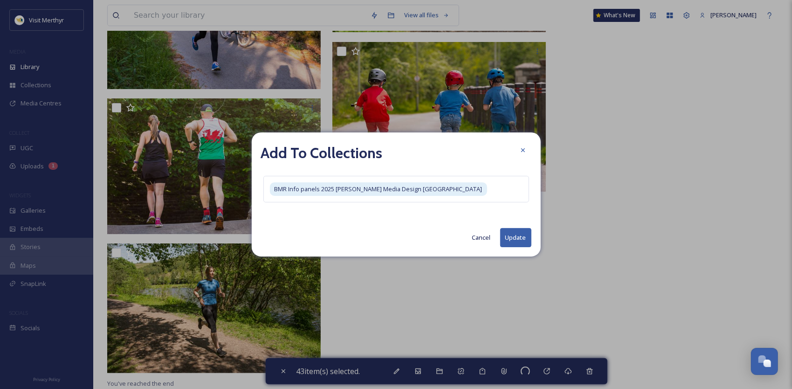
checkbox input "false"
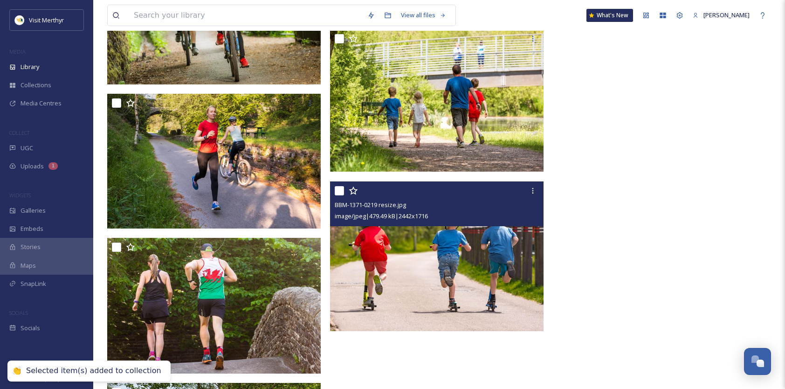
scroll to position [37724, 0]
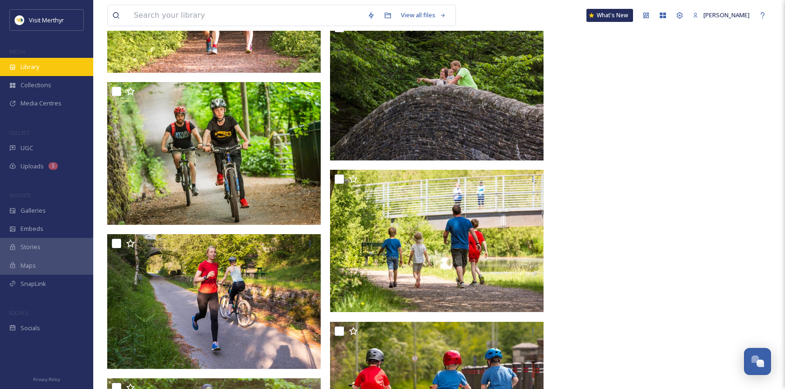
click at [38, 68] on span "Library" at bounding box center [29, 66] width 19 height 9
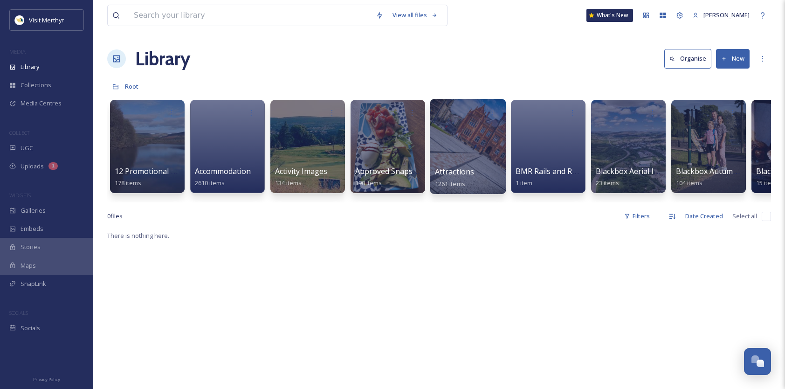
click at [468, 133] on div at bounding box center [468, 146] width 76 height 95
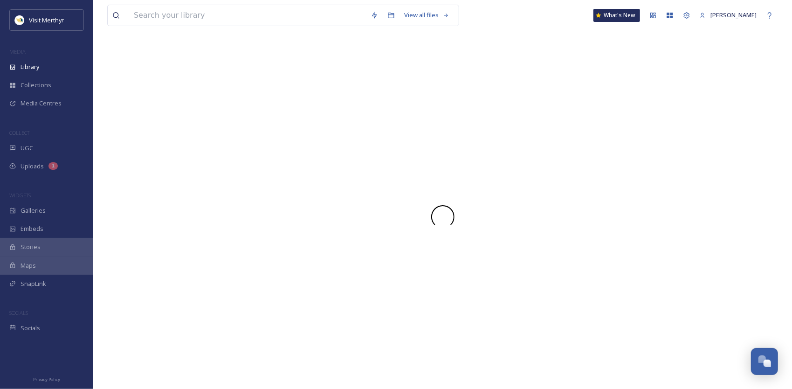
click at [468, 133] on div at bounding box center [442, 217] width 670 height 344
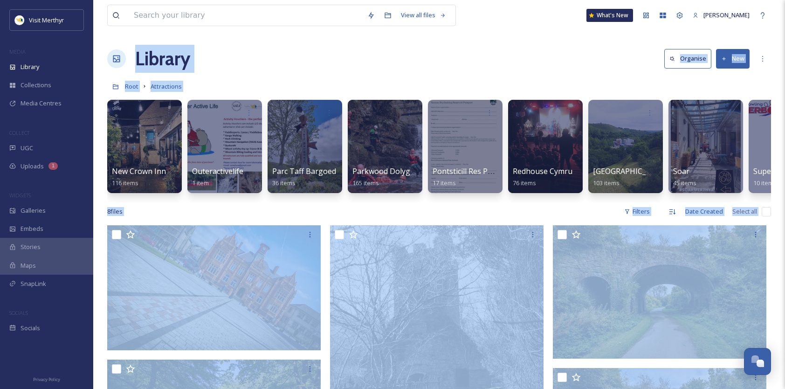
scroll to position [0, 1180]
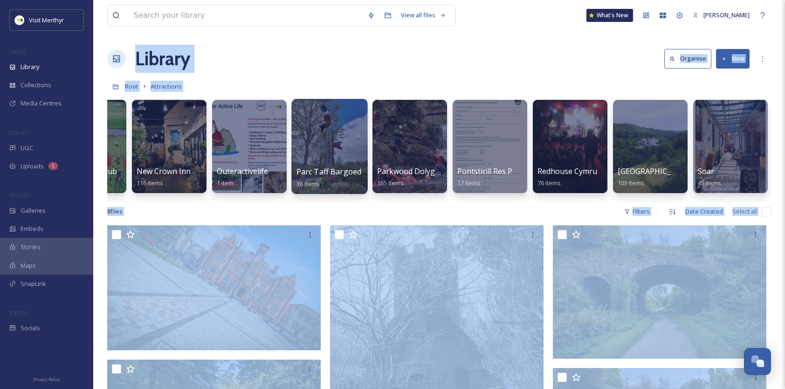
click at [330, 129] on div at bounding box center [329, 146] width 76 height 95
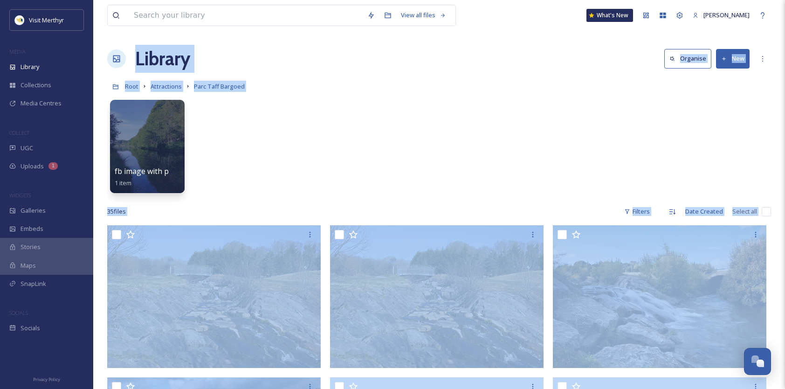
click at [455, 136] on div "fb image with permission 1 item" at bounding box center [438, 148] width 663 height 107
click at [200, 150] on div "fb image with permission 1 item" at bounding box center [438, 148] width 663 height 107
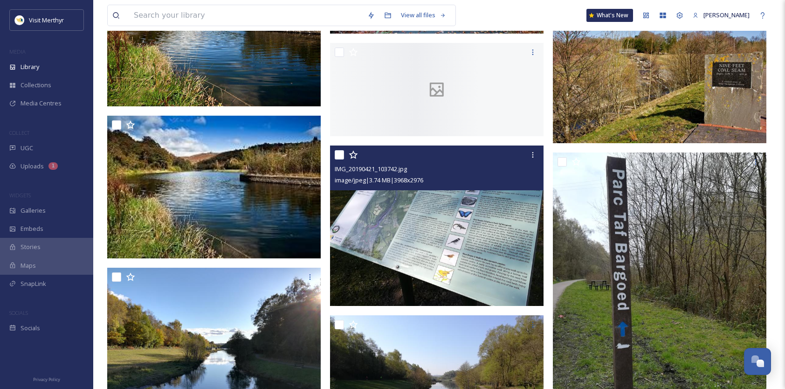
scroll to position [745, 0]
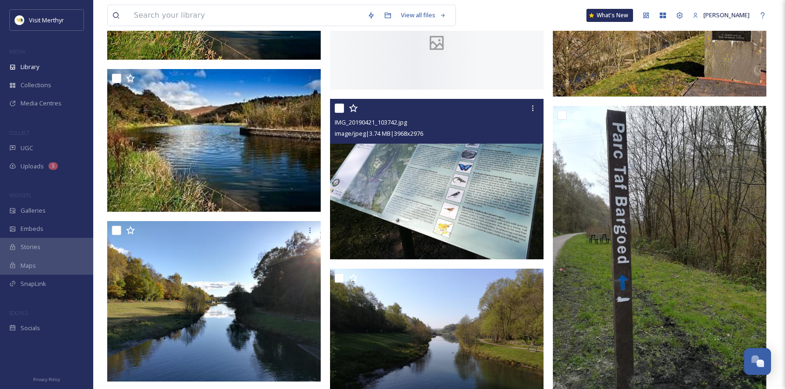
click at [339, 110] on input "checkbox" at bounding box center [339, 107] width 9 height 9
checkbox input "true"
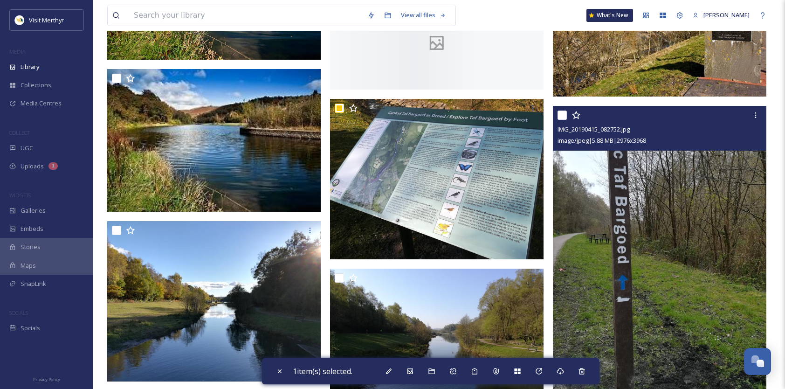
click at [560, 115] on input "checkbox" at bounding box center [561, 114] width 9 height 9
checkbox input "true"
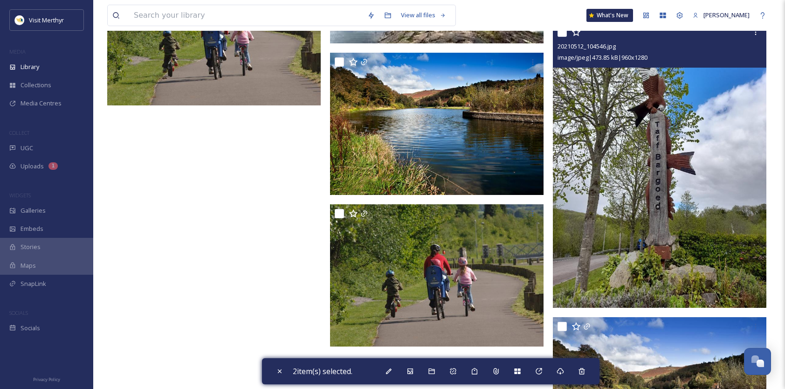
scroll to position [2003, 0]
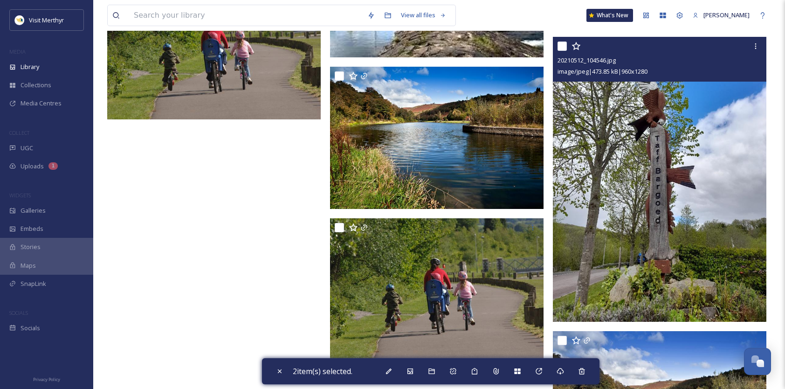
click at [560, 45] on input "checkbox" at bounding box center [561, 45] width 9 height 9
checkbox input "true"
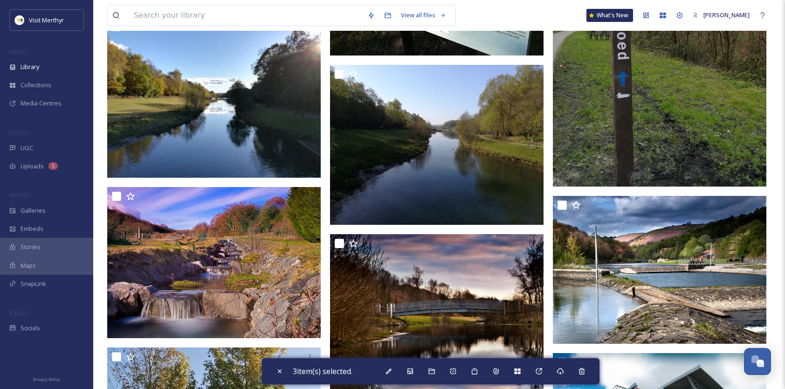
scroll to position [772, 0]
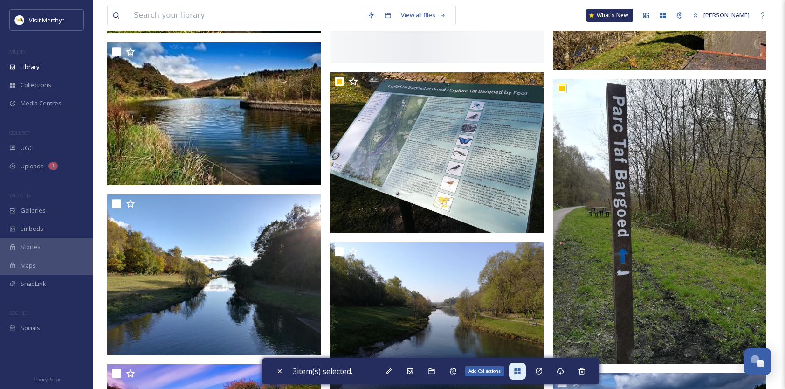
click at [519, 368] on icon at bounding box center [516, 370] width 7 height 7
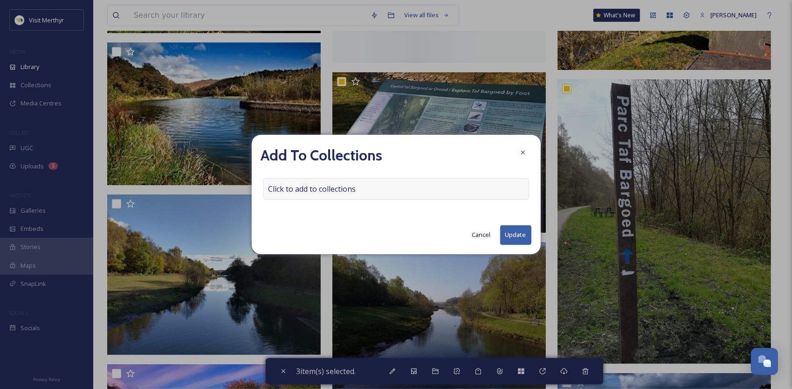
click at [340, 189] on span "Click to add to collections" at bounding box center [312, 188] width 88 height 11
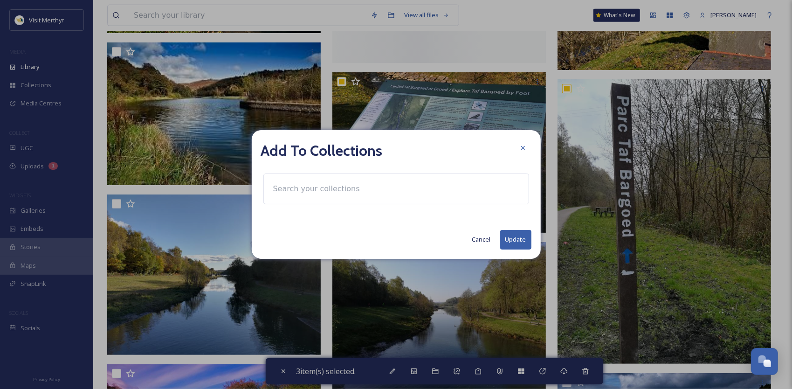
click at [333, 187] on input at bounding box center [319, 188] width 102 height 20
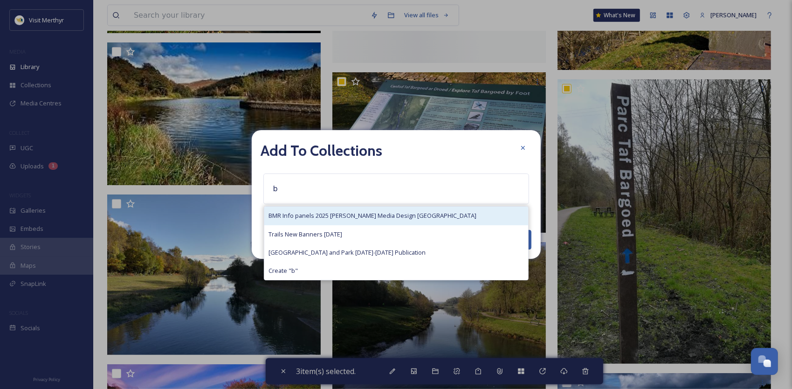
type input "b"
drag, startPoint x: 308, startPoint y: 212, endPoint x: 360, endPoint y: 218, distance: 52.1
click at [308, 212] on span "BMR Info panels 2025 [PERSON_NAME] Media Design [GEOGRAPHIC_DATA]" at bounding box center [373, 215] width 208 height 9
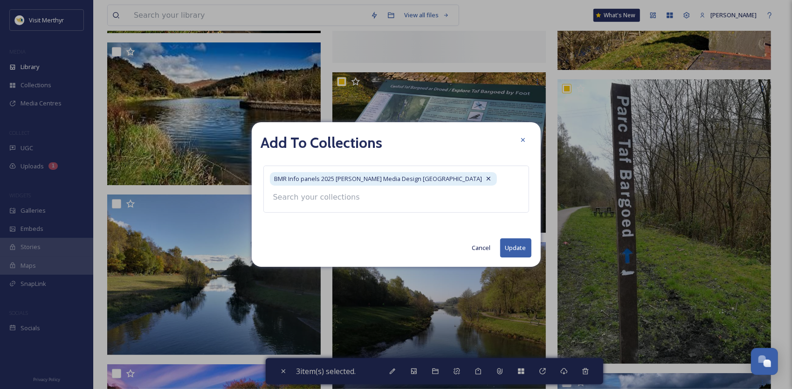
drag, startPoint x: 512, startPoint y: 246, endPoint x: 511, endPoint y: 239, distance: 7.1
click at [514, 246] on button "Update" at bounding box center [515, 247] width 31 height 19
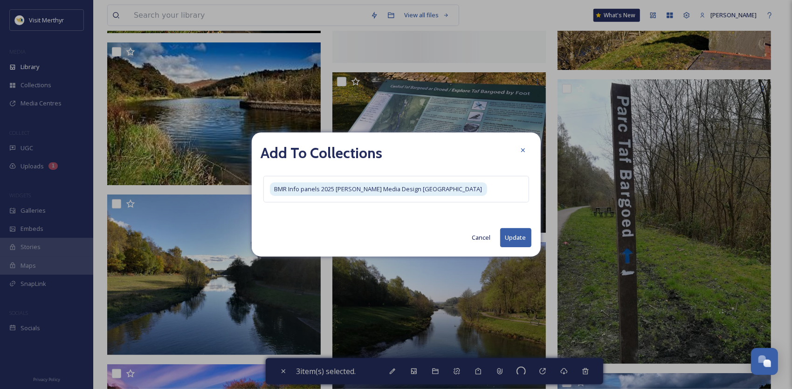
checkbox input "false"
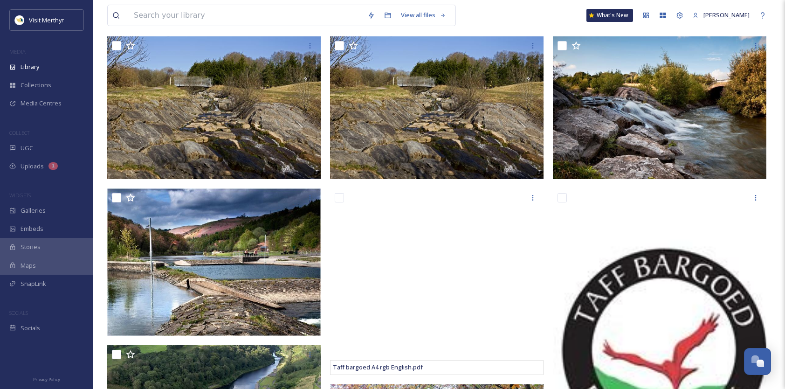
scroll to position [0, 0]
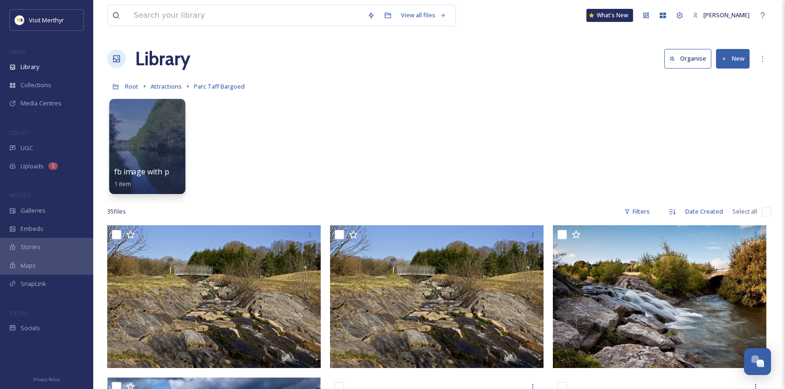
click at [151, 152] on div at bounding box center [147, 146] width 76 height 95
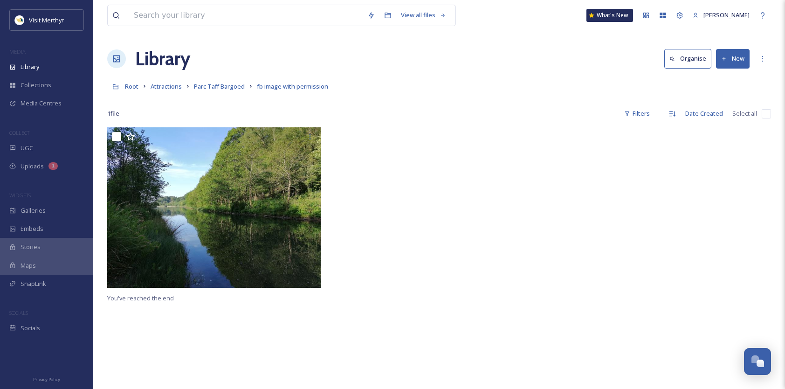
click at [232, 91] on link "Parc Taff Bargoed" at bounding box center [219, 86] width 51 height 11
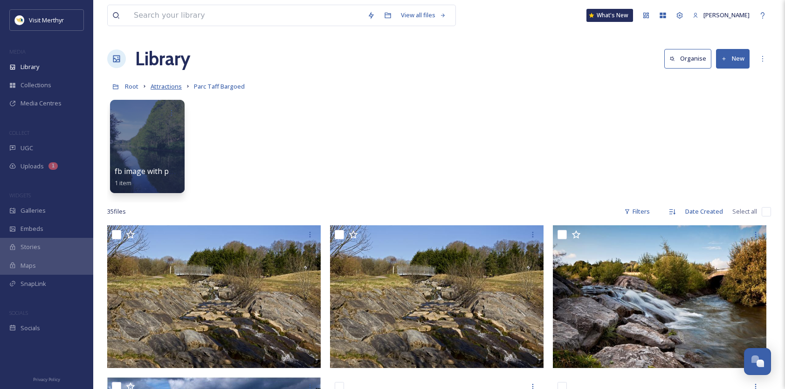
click at [173, 87] on span "Attractions" at bounding box center [165, 86] width 31 height 8
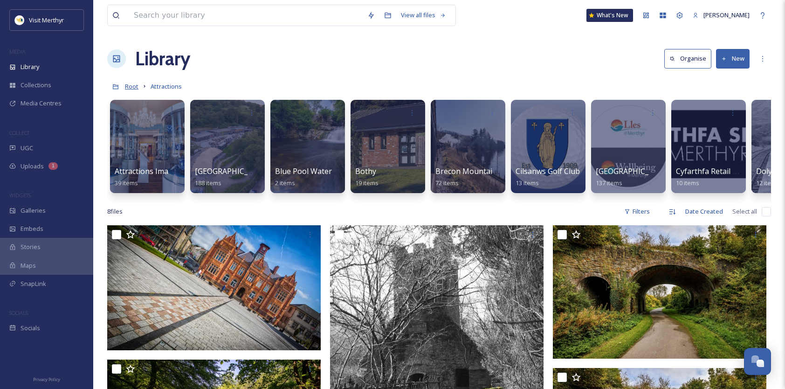
click at [130, 87] on span "Root" at bounding box center [132, 86] width 14 height 8
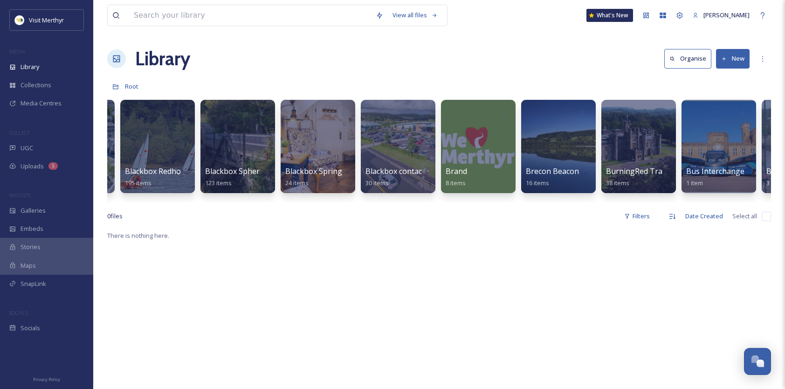
scroll to position [0, 1187]
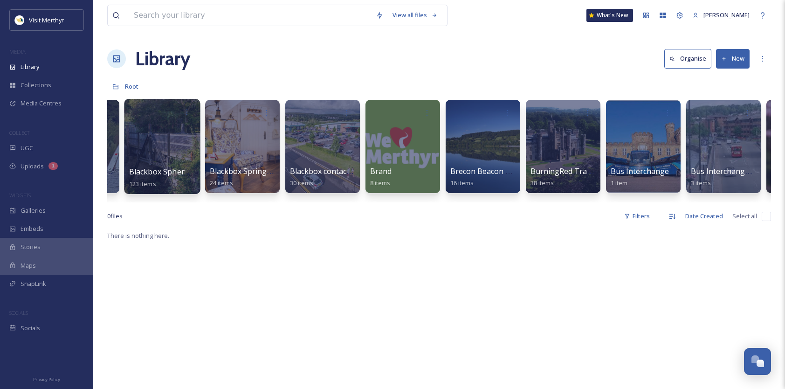
click at [182, 135] on div at bounding box center [162, 146] width 76 height 95
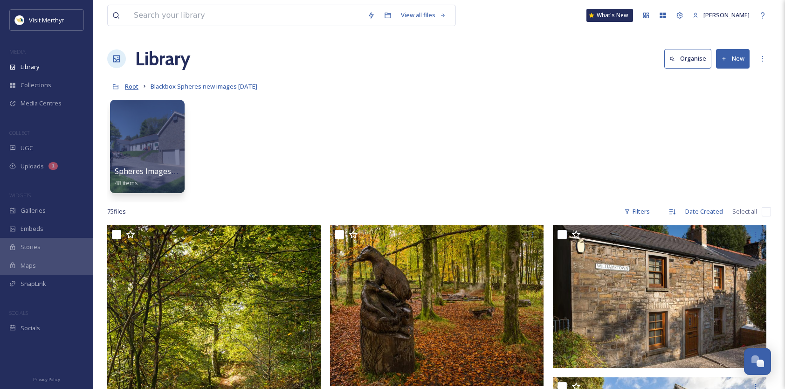
click at [128, 85] on span "Root" at bounding box center [132, 86] width 14 height 8
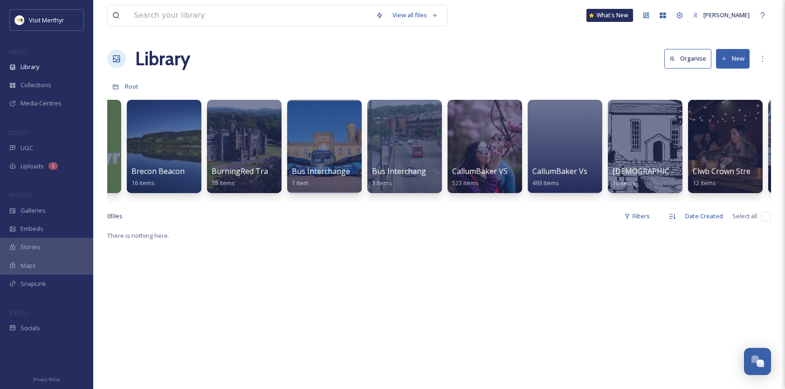
scroll to position [0, 1573]
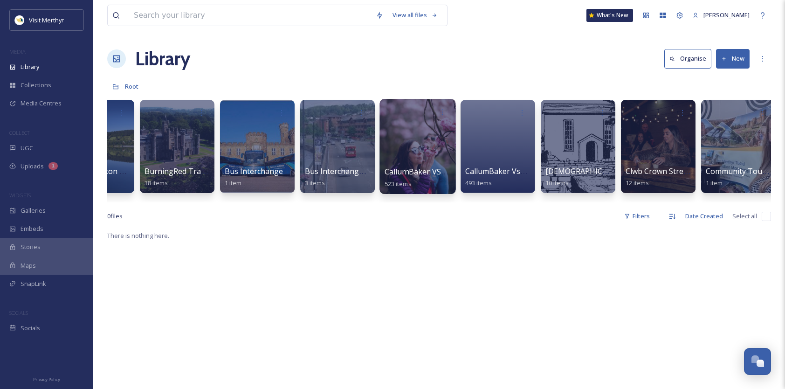
click at [434, 137] on div at bounding box center [417, 146] width 76 height 95
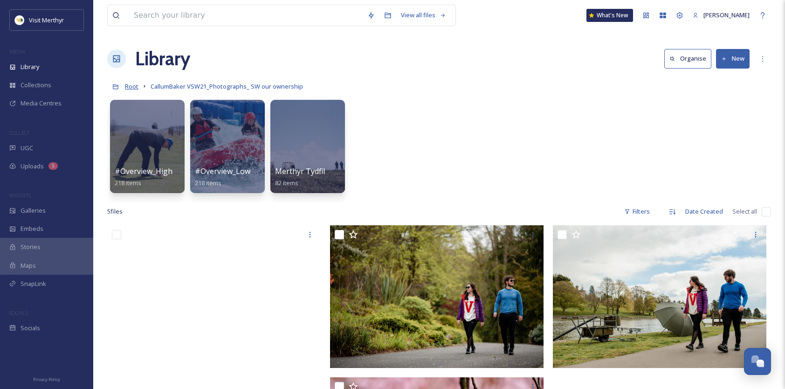
click at [131, 85] on span "Root" at bounding box center [132, 86] width 14 height 8
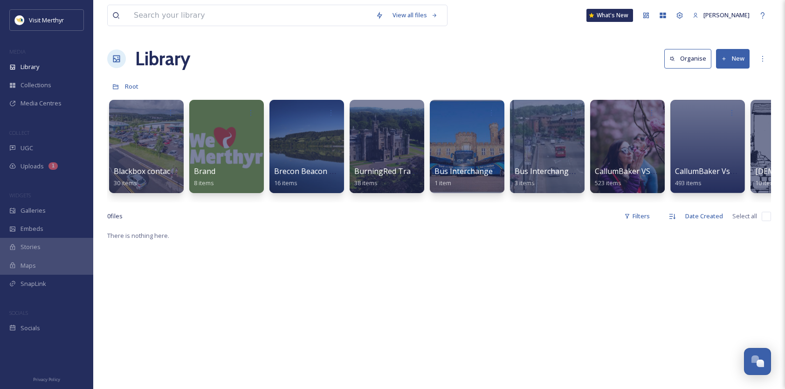
scroll to position [0, 1464]
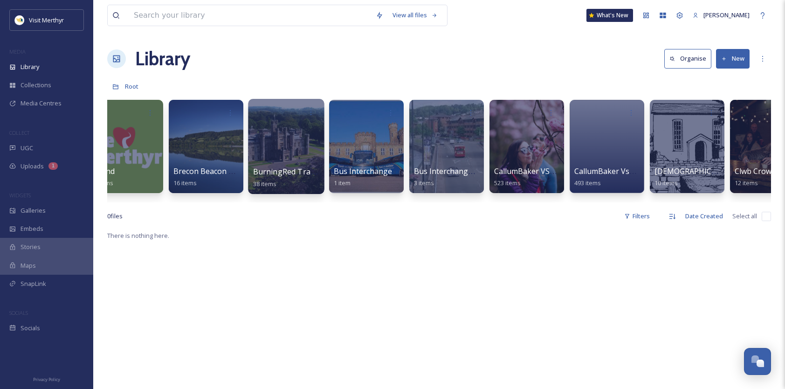
click at [294, 137] on div at bounding box center [286, 146] width 76 height 95
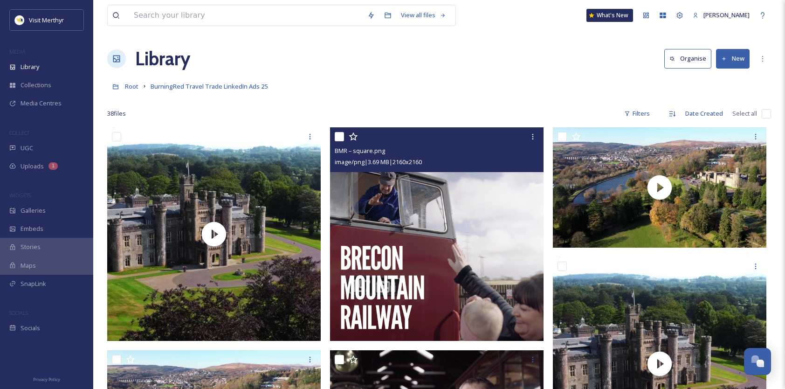
click at [443, 231] on img at bounding box center [436, 233] width 213 height 213
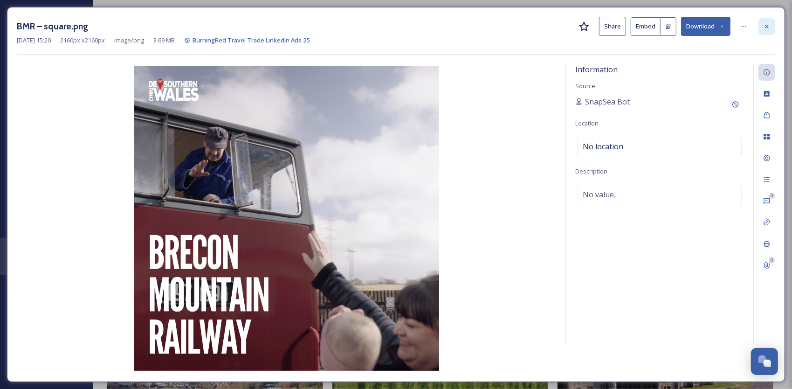
click at [767, 24] on icon at bounding box center [766, 26] width 7 height 7
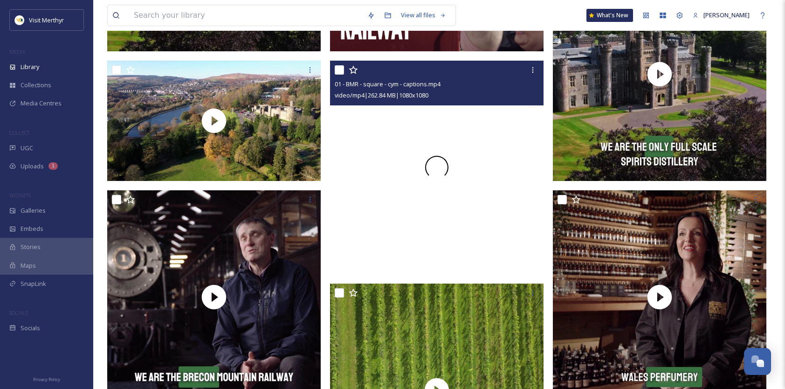
scroll to position [326, 0]
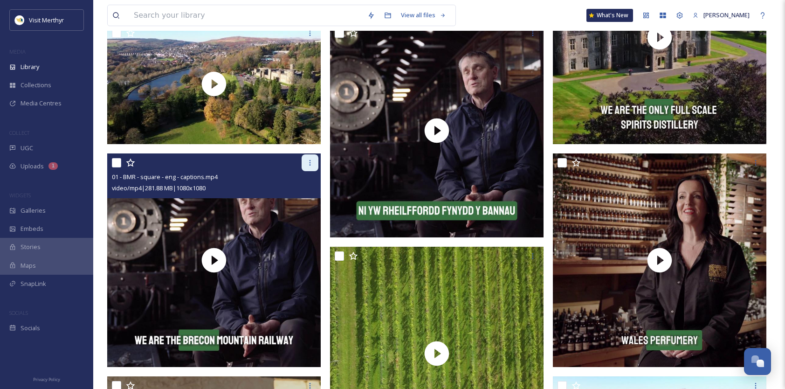
click at [306, 164] on icon at bounding box center [309, 162] width 7 height 7
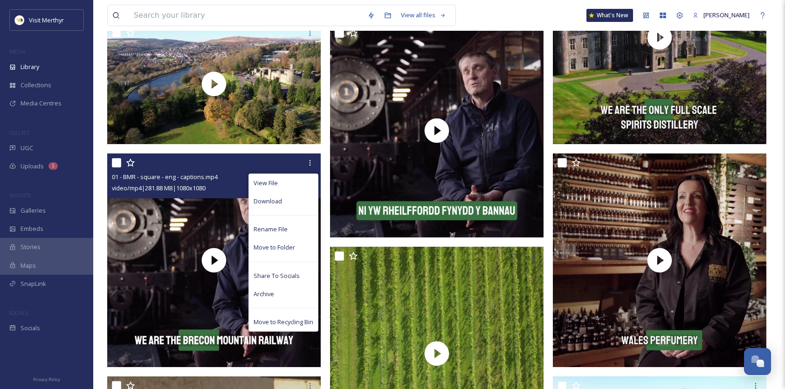
click at [280, 199] on span "Download" at bounding box center [267, 201] width 28 height 9
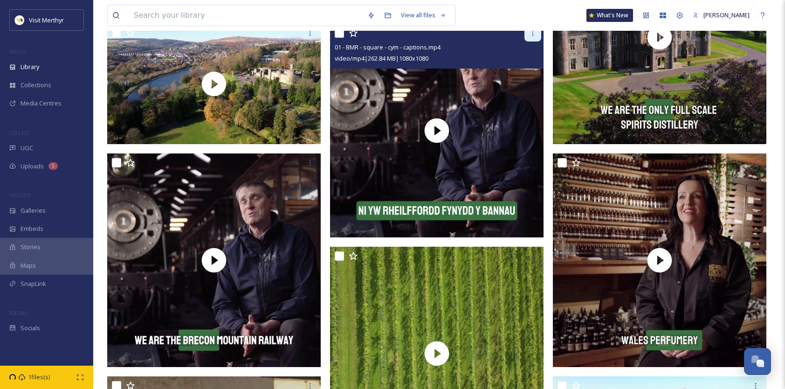
click at [531, 34] on icon at bounding box center [532, 32] width 7 height 7
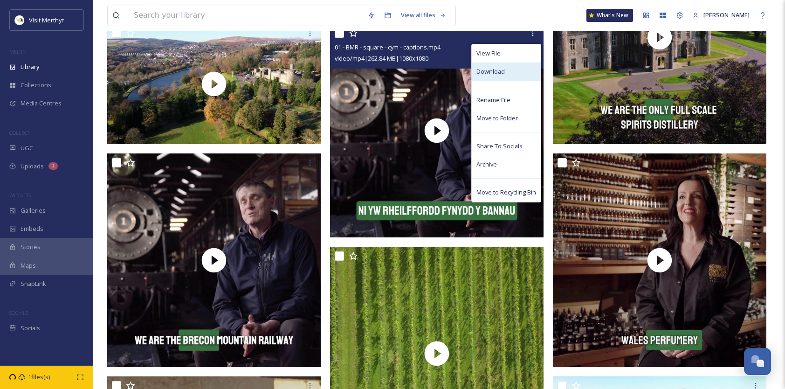
click at [490, 73] on span "Download" at bounding box center [490, 71] width 28 height 9
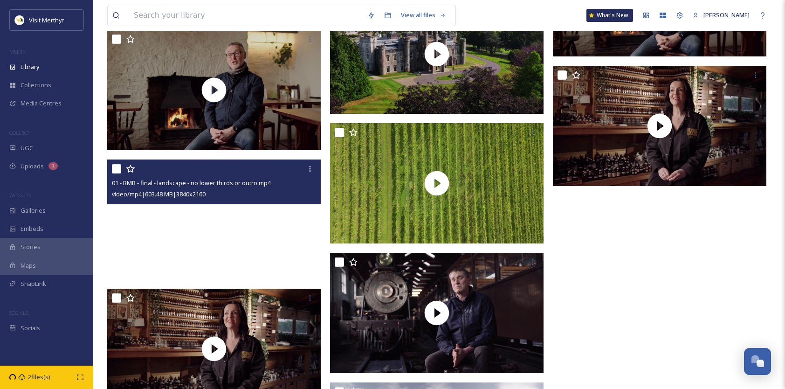
scroll to position [2003, 0]
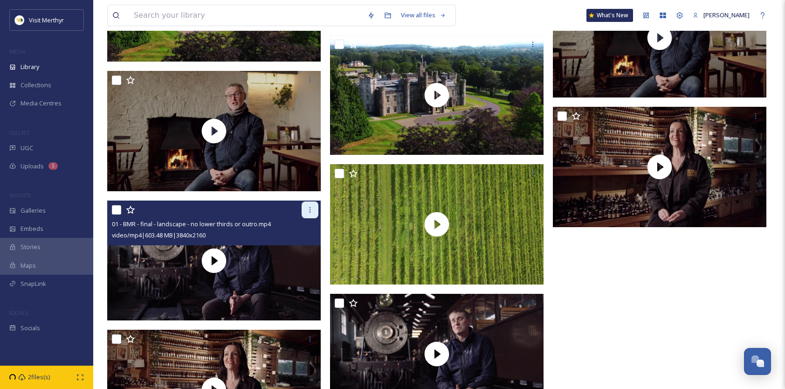
click at [308, 209] on icon at bounding box center [309, 209] width 7 height 7
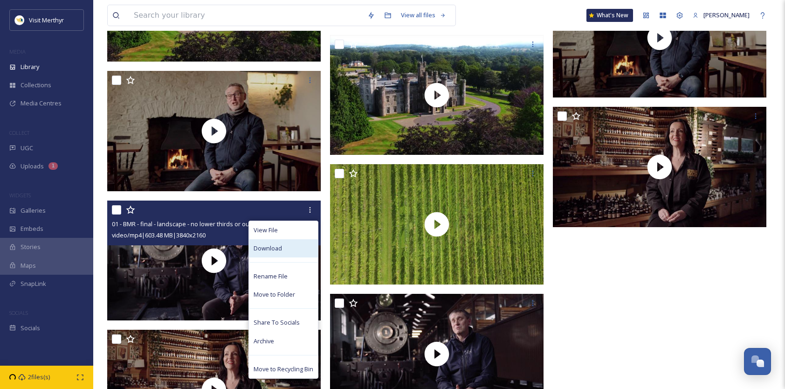
click at [259, 247] on span "Download" at bounding box center [267, 248] width 28 height 9
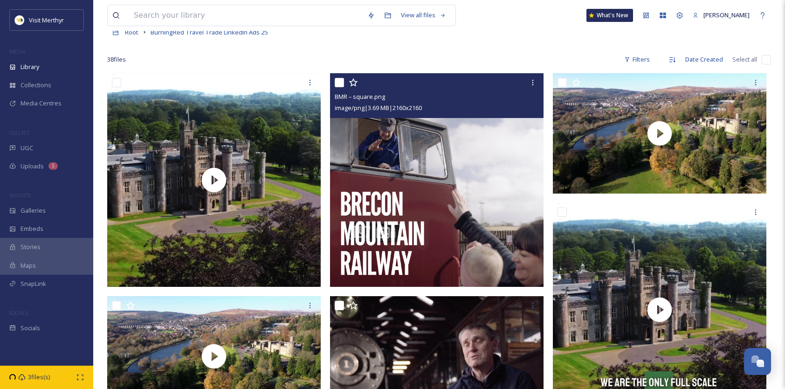
scroll to position [0, 0]
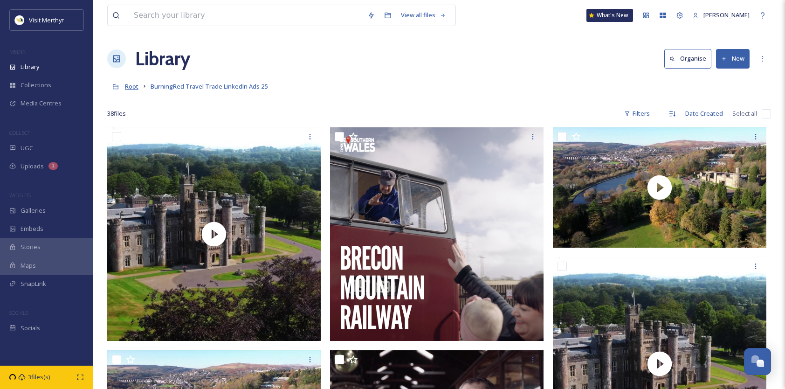
click at [129, 86] on span "Root" at bounding box center [132, 86] width 14 height 8
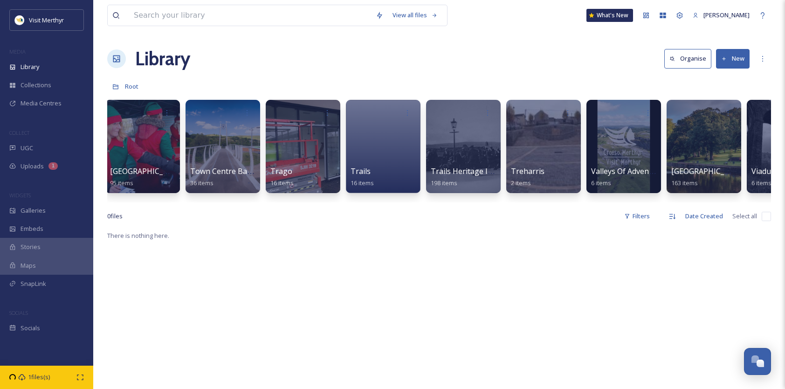
scroll to position [0, 7481]
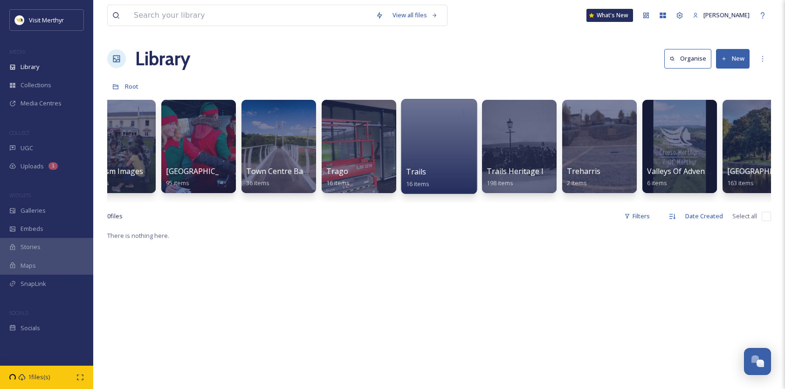
click at [432, 143] on div at bounding box center [439, 146] width 76 height 95
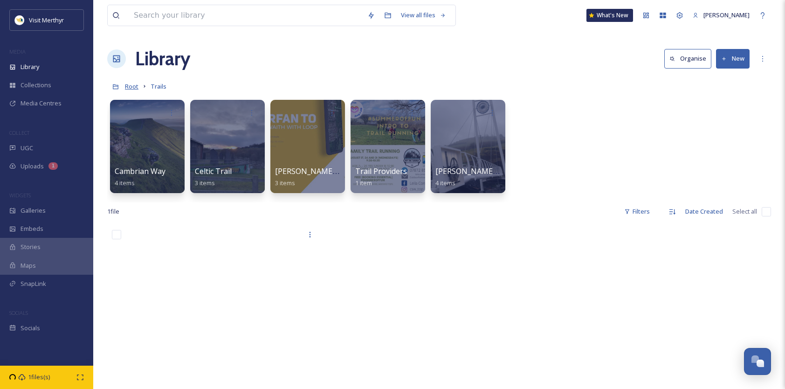
click at [134, 86] on span "Root" at bounding box center [132, 86] width 14 height 8
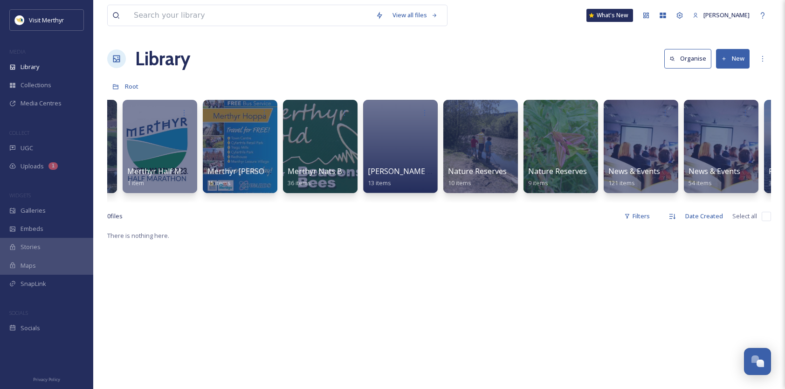
scroll to position [0, 4790]
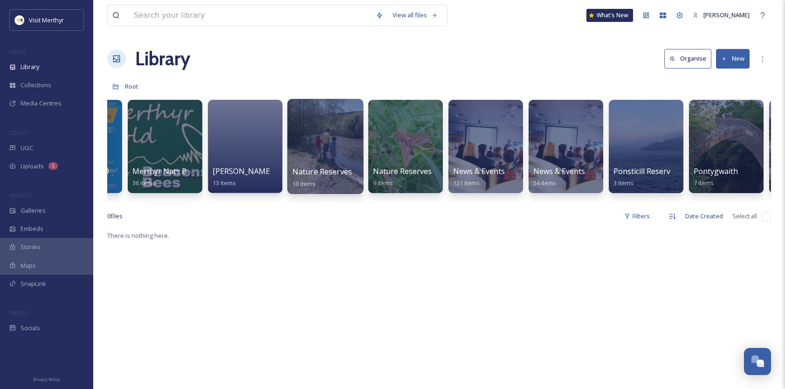
click at [333, 135] on div at bounding box center [325, 146] width 76 height 95
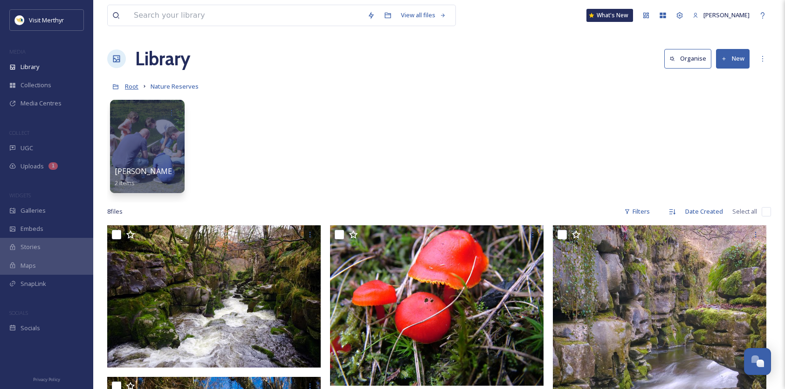
click at [129, 87] on span "Root" at bounding box center [132, 86] width 14 height 8
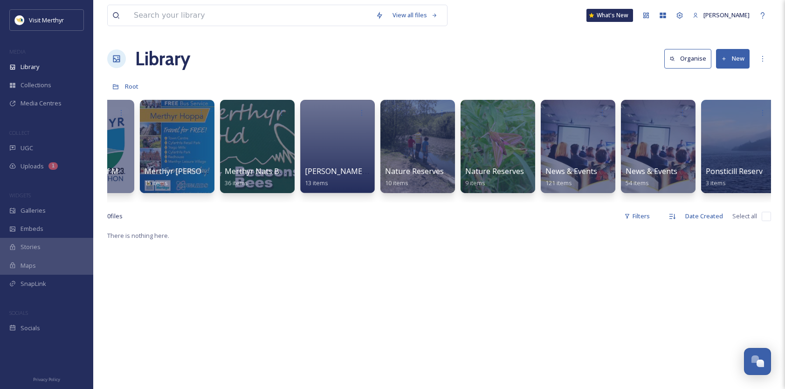
scroll to position [0, 4765]
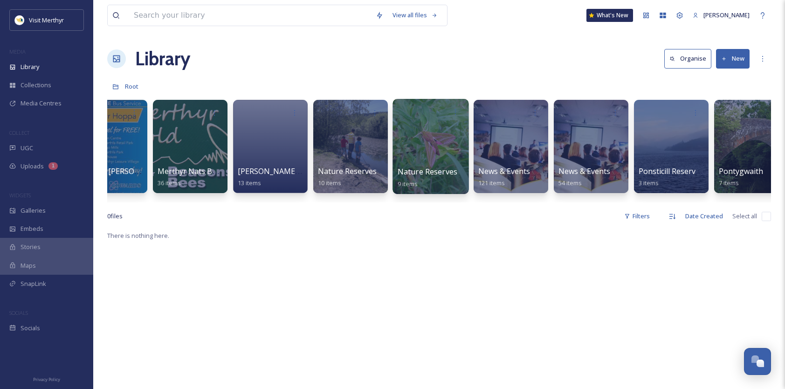
click at [440, 138] on div at bounding box center [430, 146] width 76 height 95
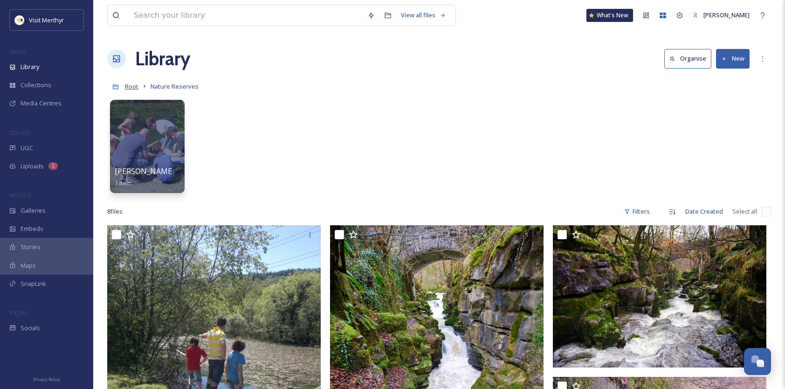
click at [132, 86] on span "Root" at bounding box center [132, 86] width 14 height 8
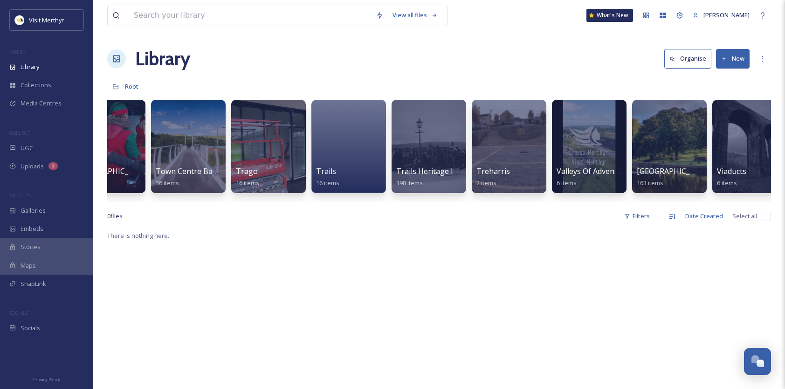
scroll to position [0, 7677]
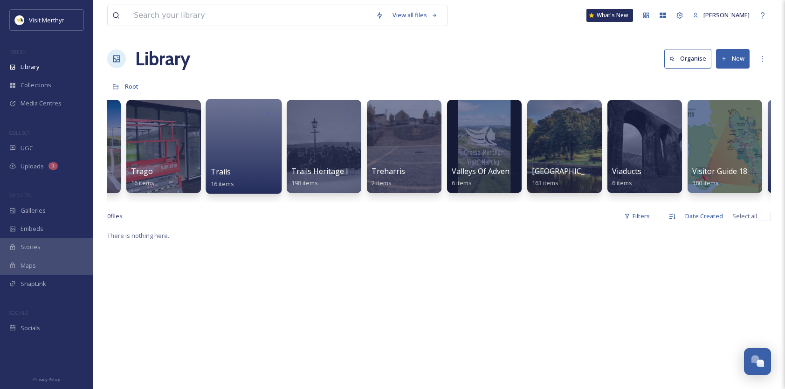
click at [262, 132] on div at bounding box center [243, 146] width 76 height 95
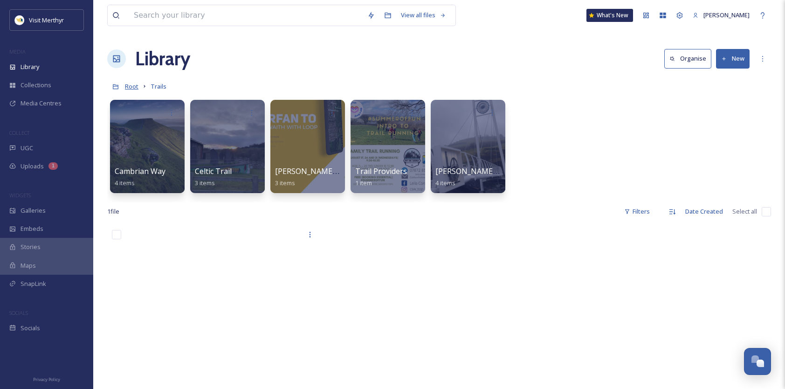
click at [134, 88] on span "Root" at bounding box center [132, 86] width 14 height 8
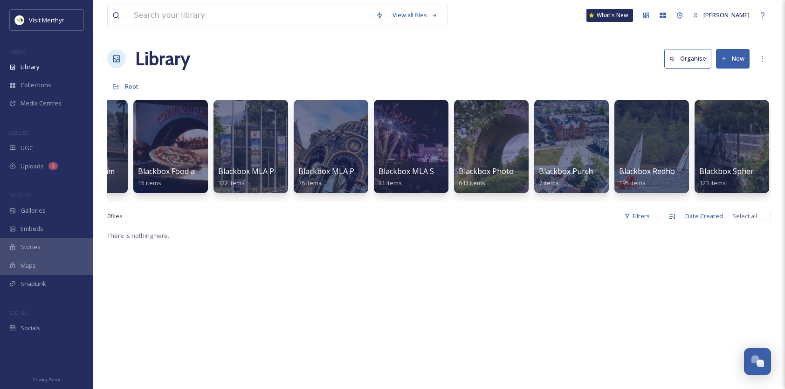
scroll to position [0, 605]
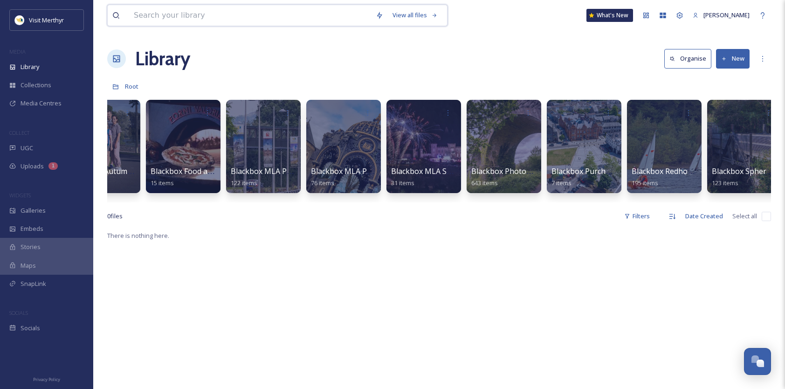
click at [205, 19] on input at bounding box center [250, 15] width 242 height 20
type input "parc taff bargoed"
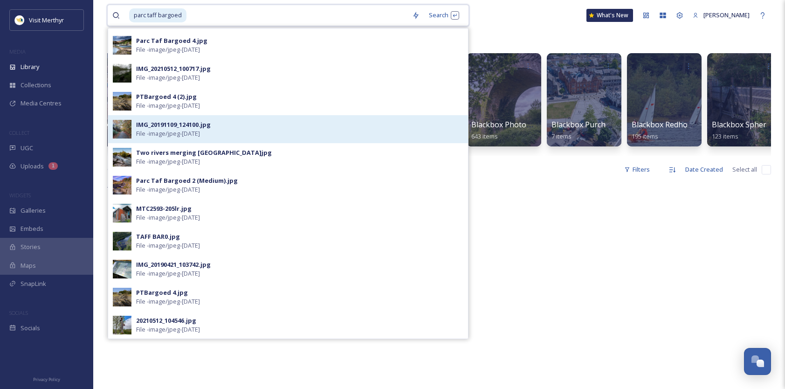
scroll to position [0, 0]
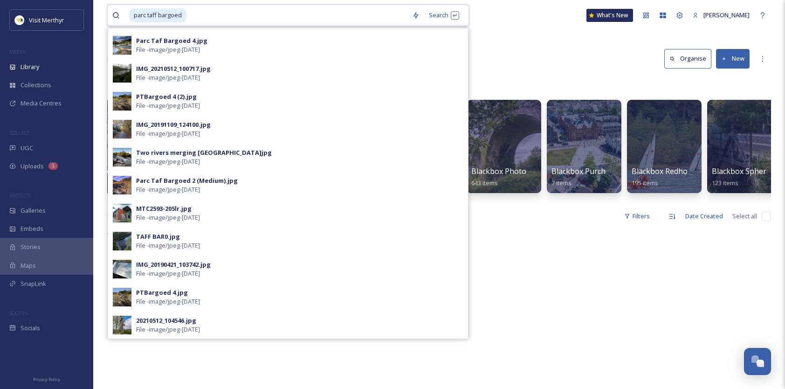
drag, startPoint x: 198, startPoint y: 14, endPoint x: 117, endPoint y: 14, distance: 81.1
click at [117, 14] on div "parc taff bargoed" at bounding box center [259, 15] width 295 height 20
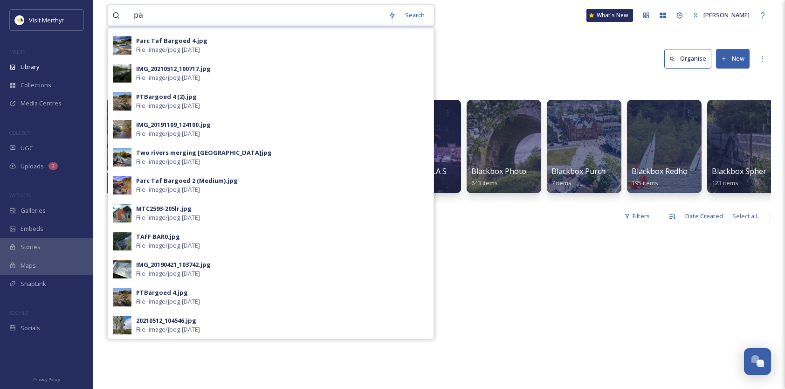
type input "p"
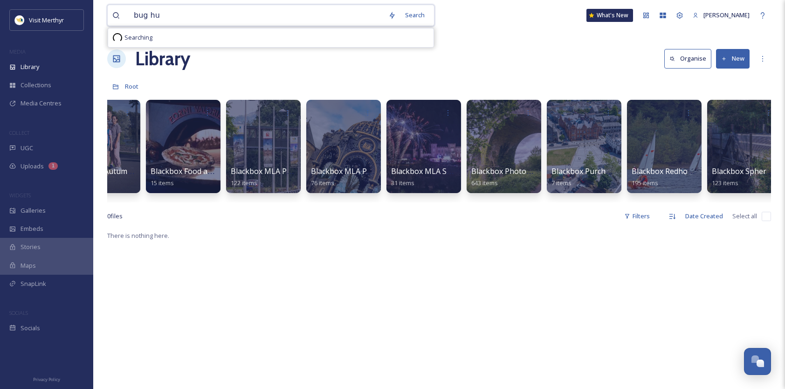
type input "bug hut"
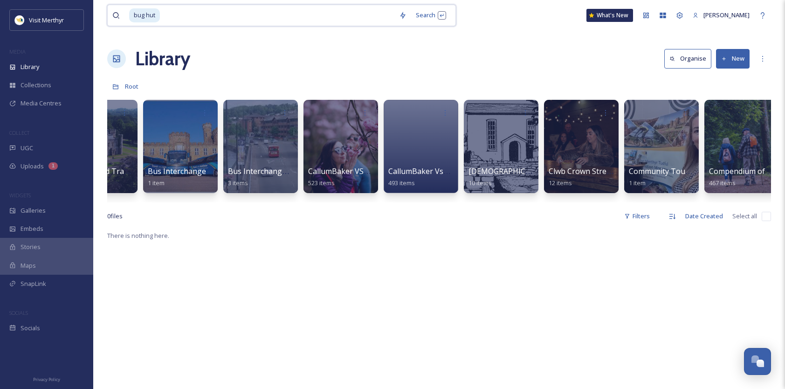
scroll to position [0, 1608]
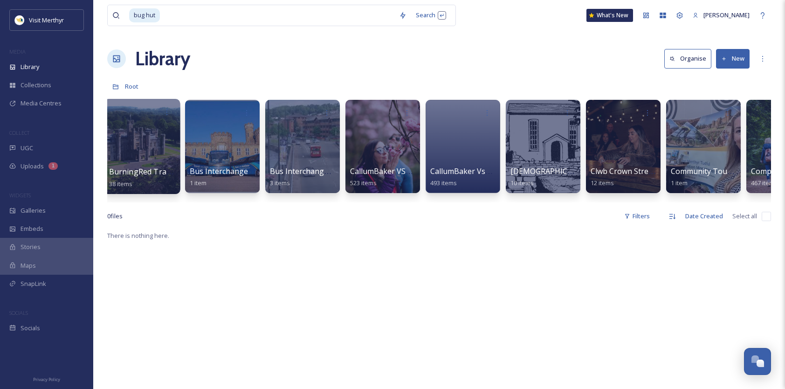
click at [140, 130] on div at bounding box center [142, 146] width 76 height 95
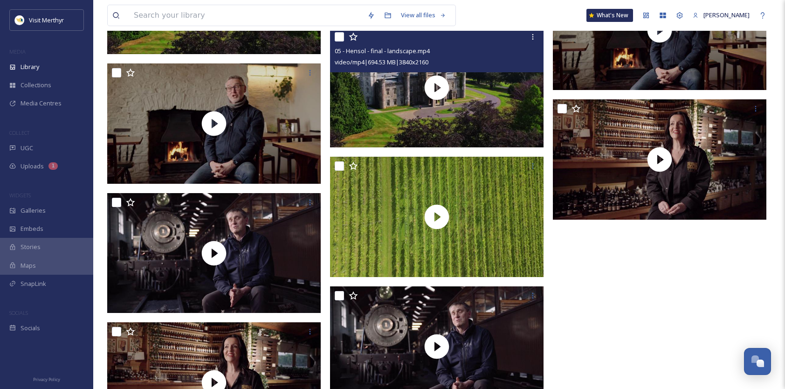
scroll to position [2097, 0]
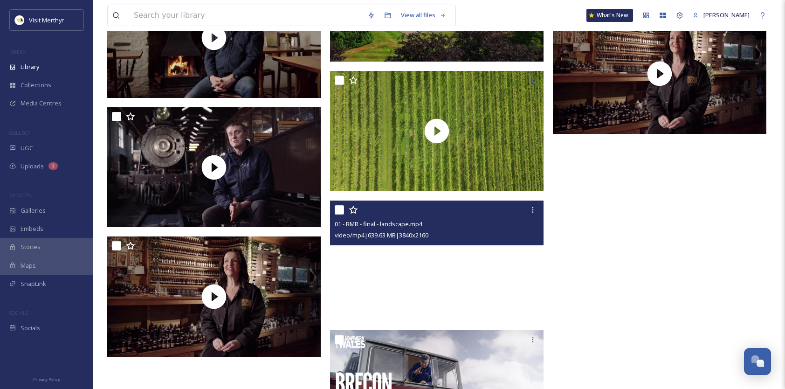
click at [442, 269] on video "01 - BMR - final - landscape.mp4" at bounding box center [436, 260] width 213 height 120
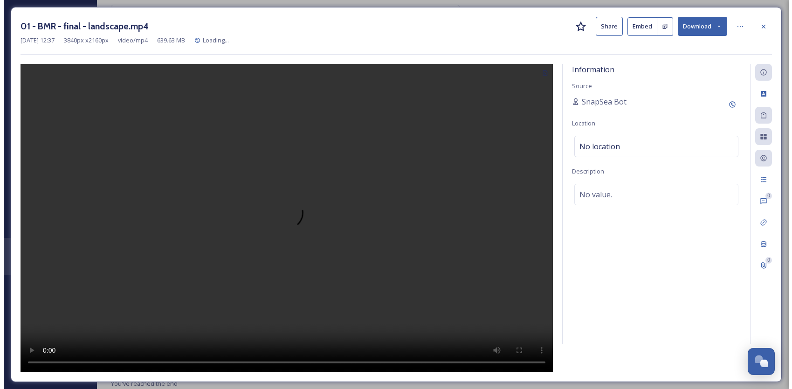
scroll to position [2080, 0]
